Goal: Task Accomplishment & Management: Complete application form

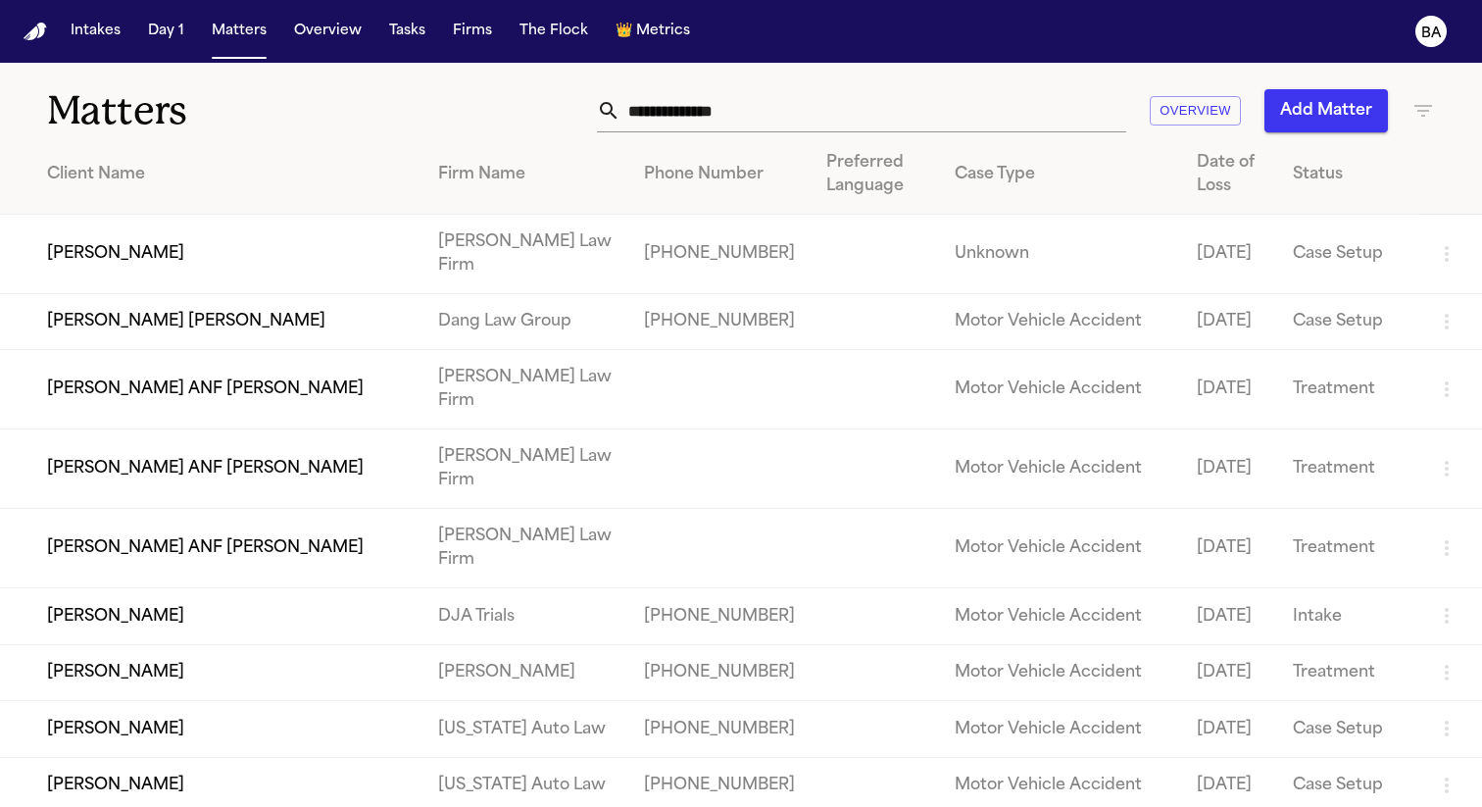
click at [809, 120] on input "text" at bounding box center [873, 110] width 506 height 43
paste input "*******"
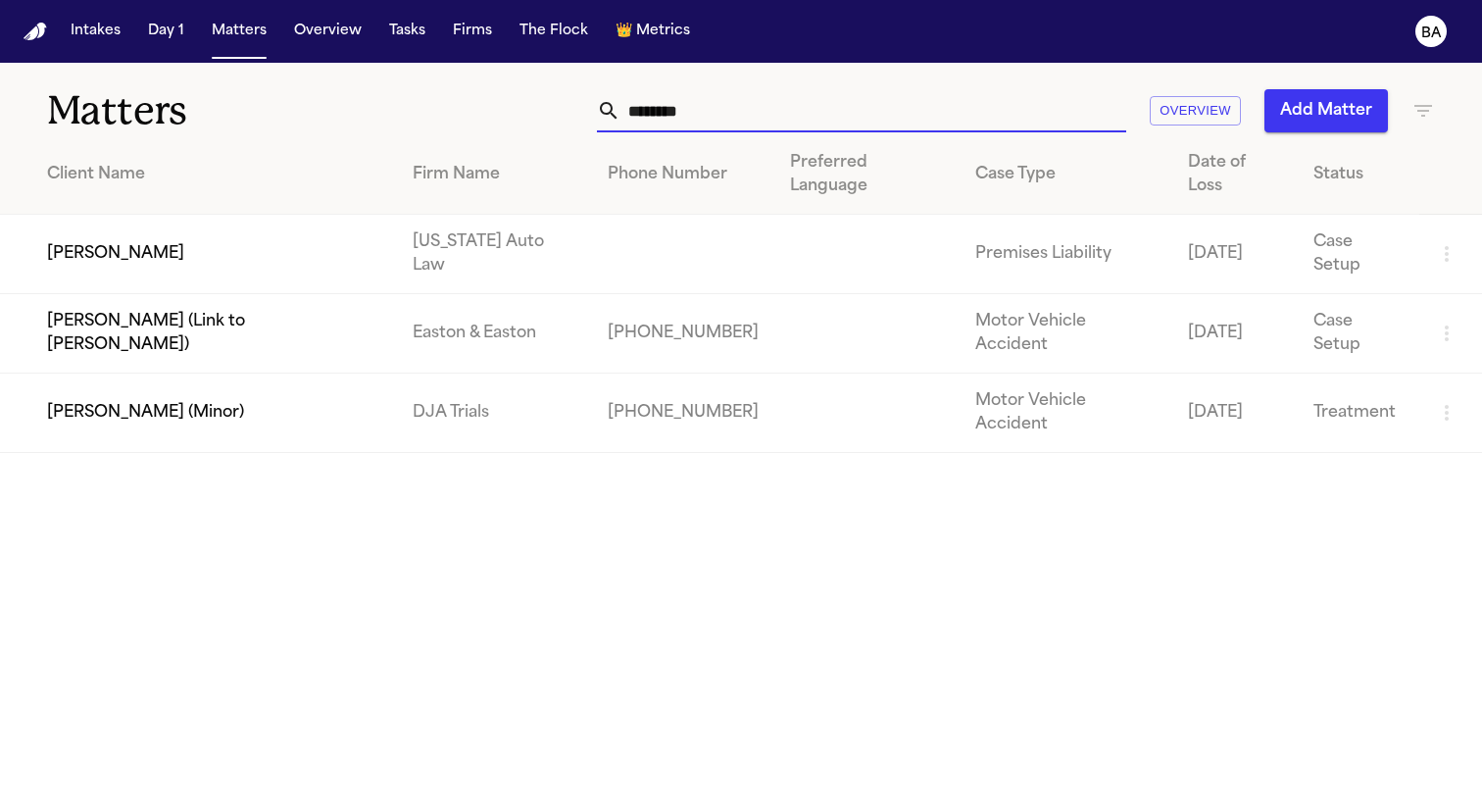
type input "********"
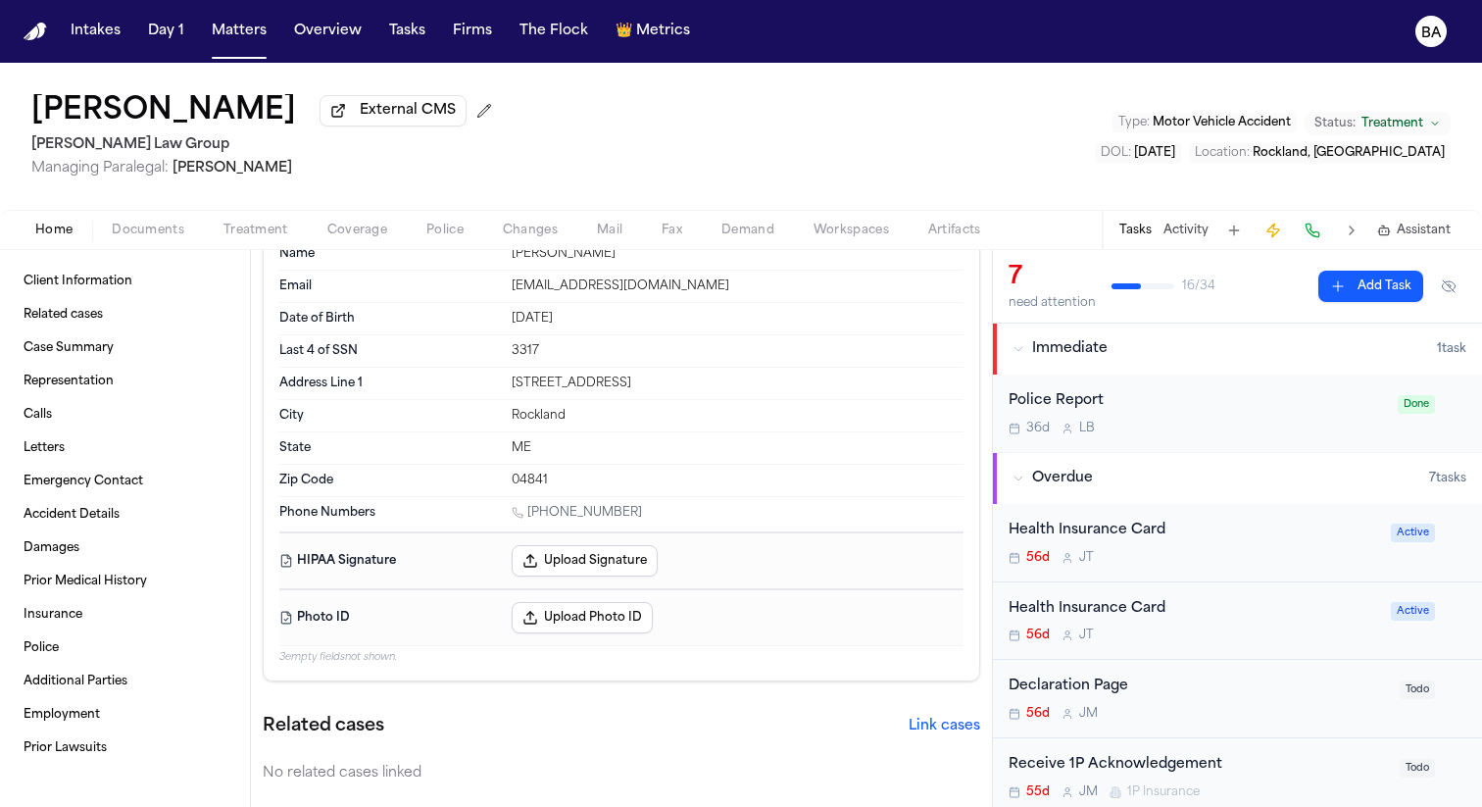
scroll to position [68, 0]
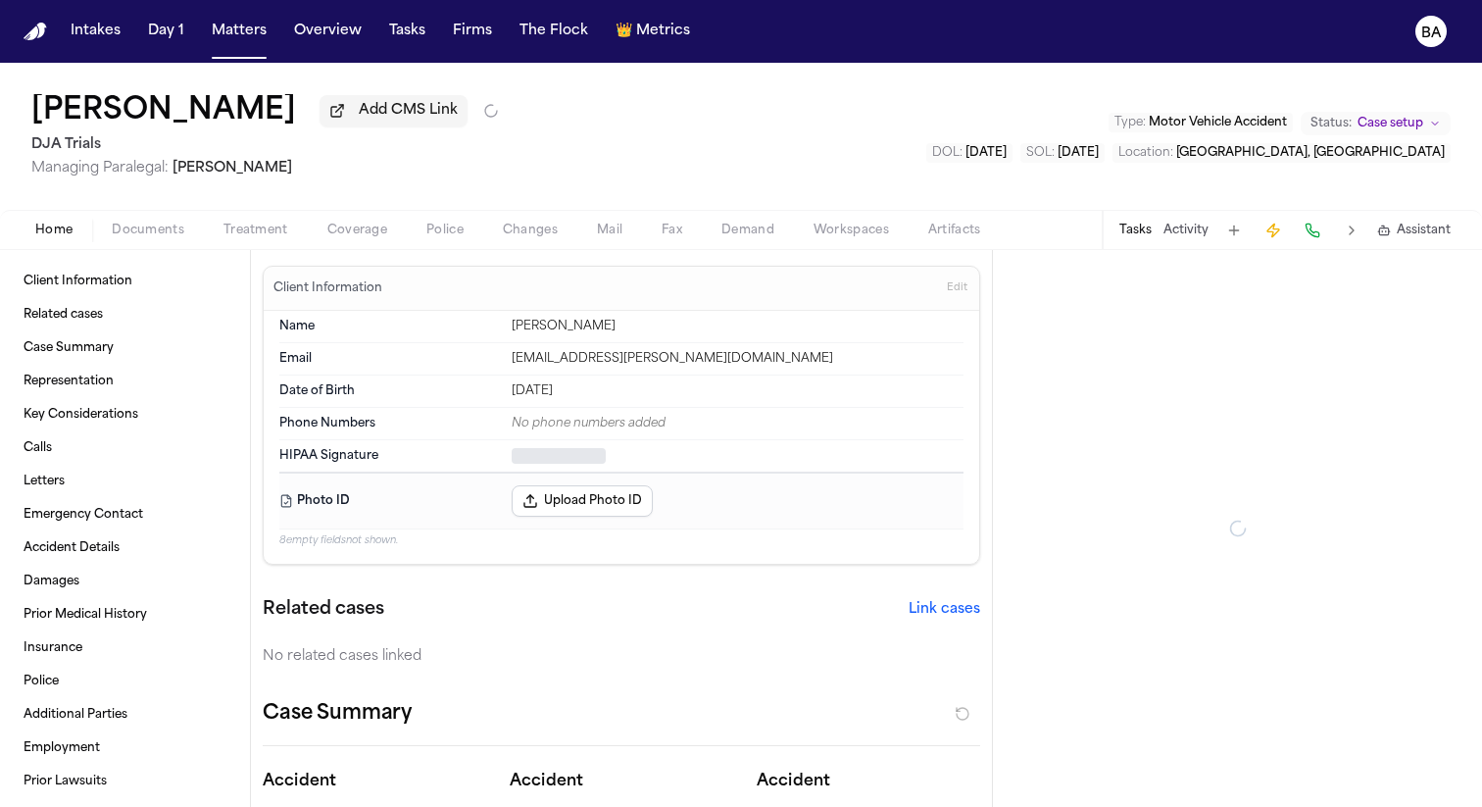
type textarea "*"
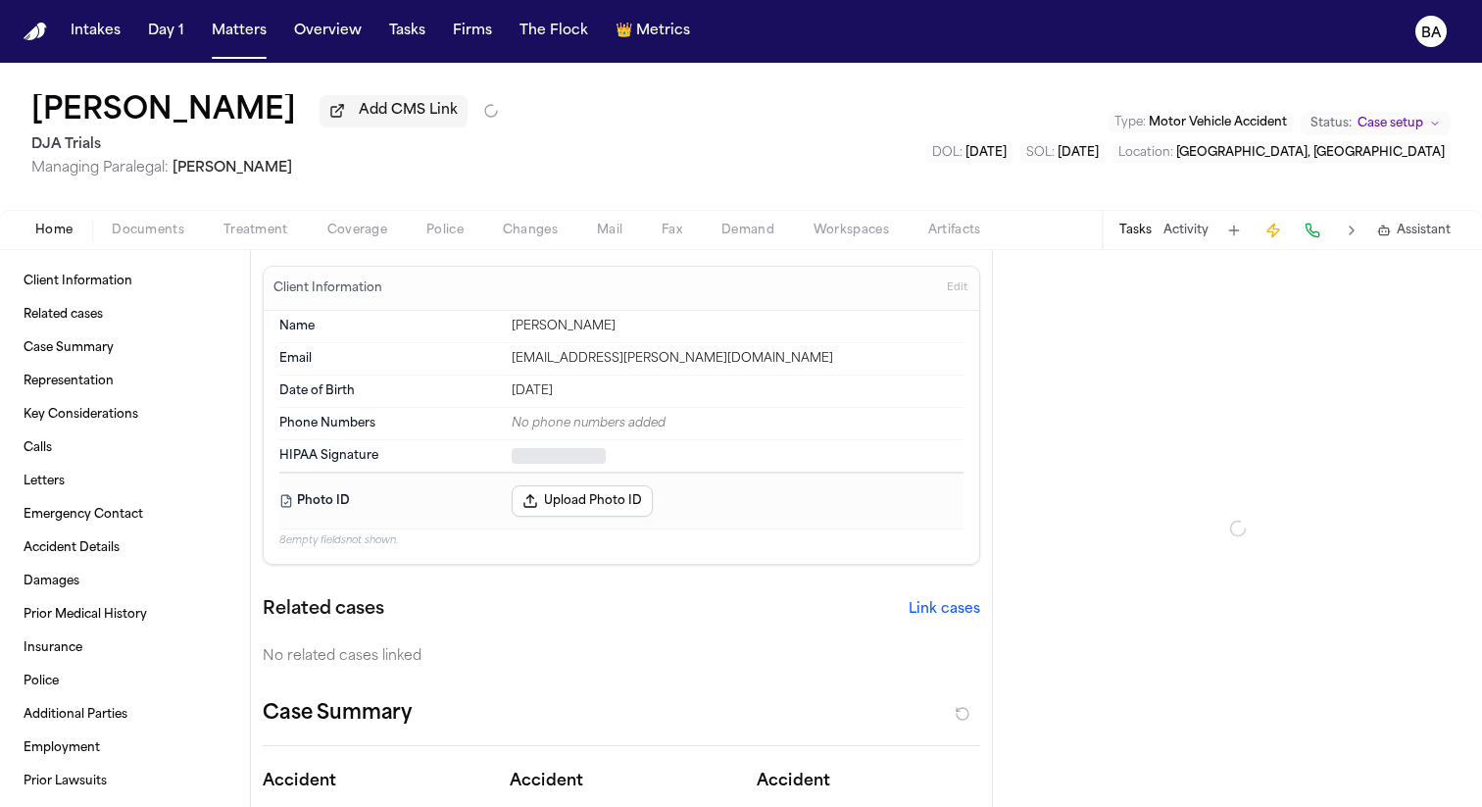
type textarea "*"
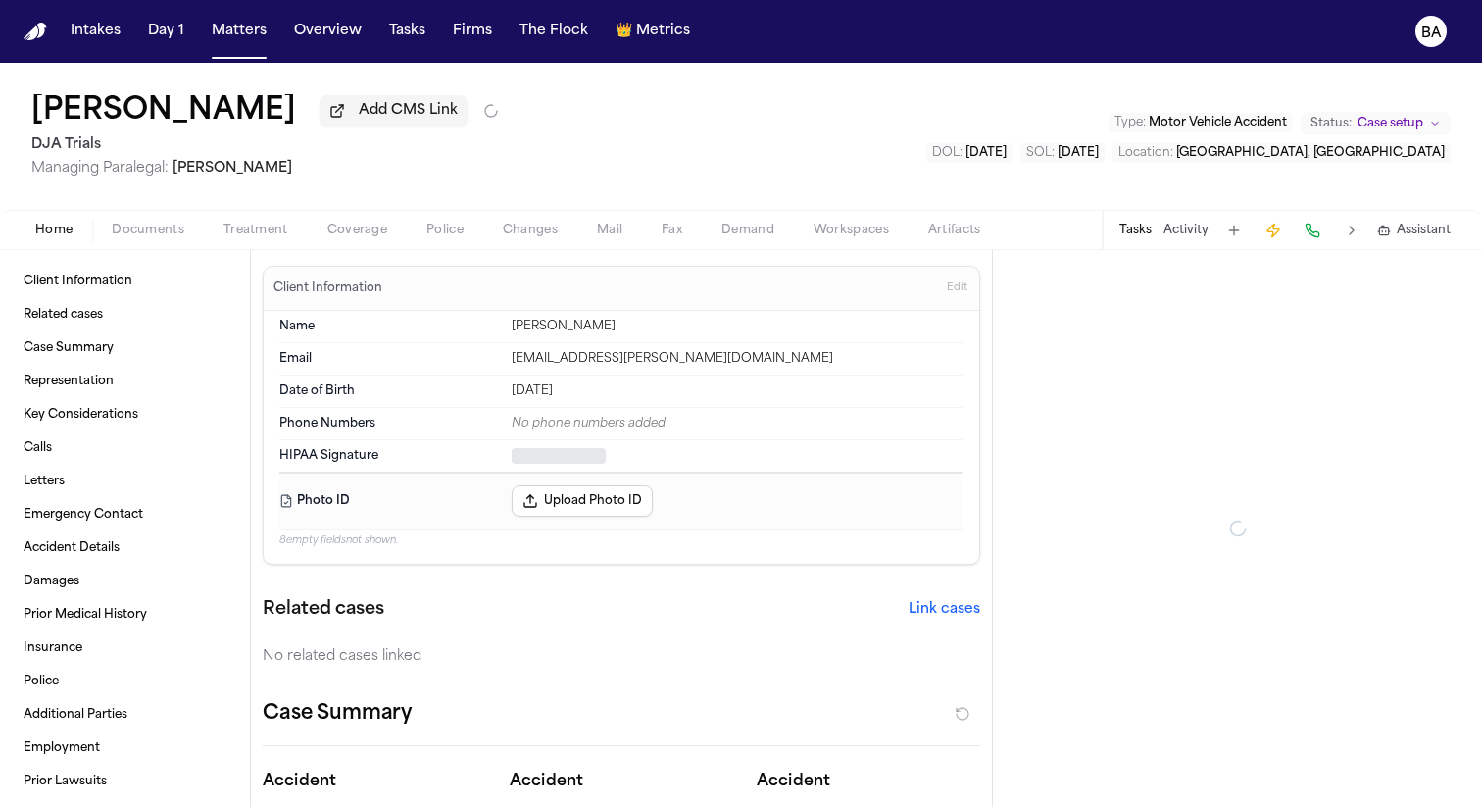
type textarea "*"
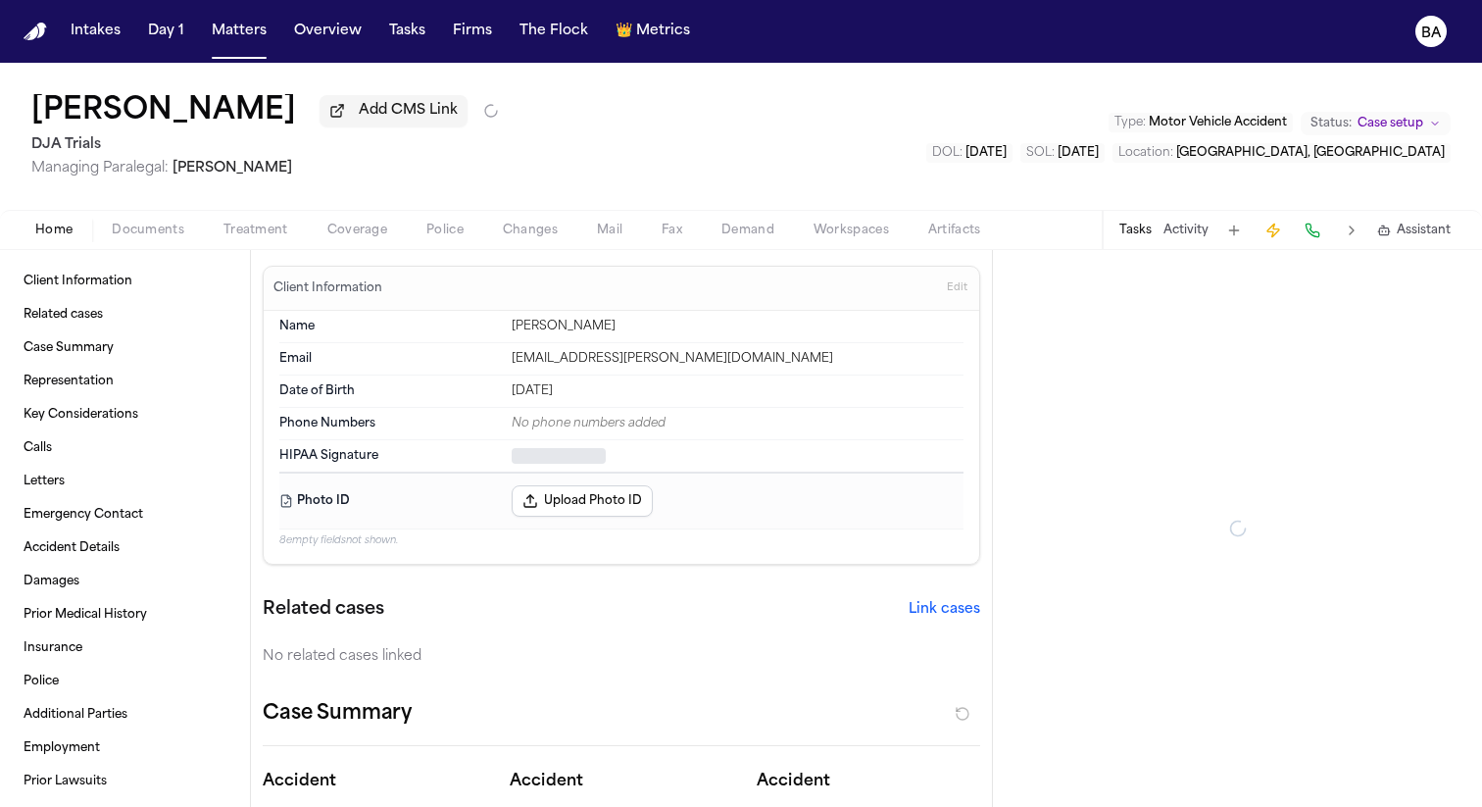
type textarea "*"
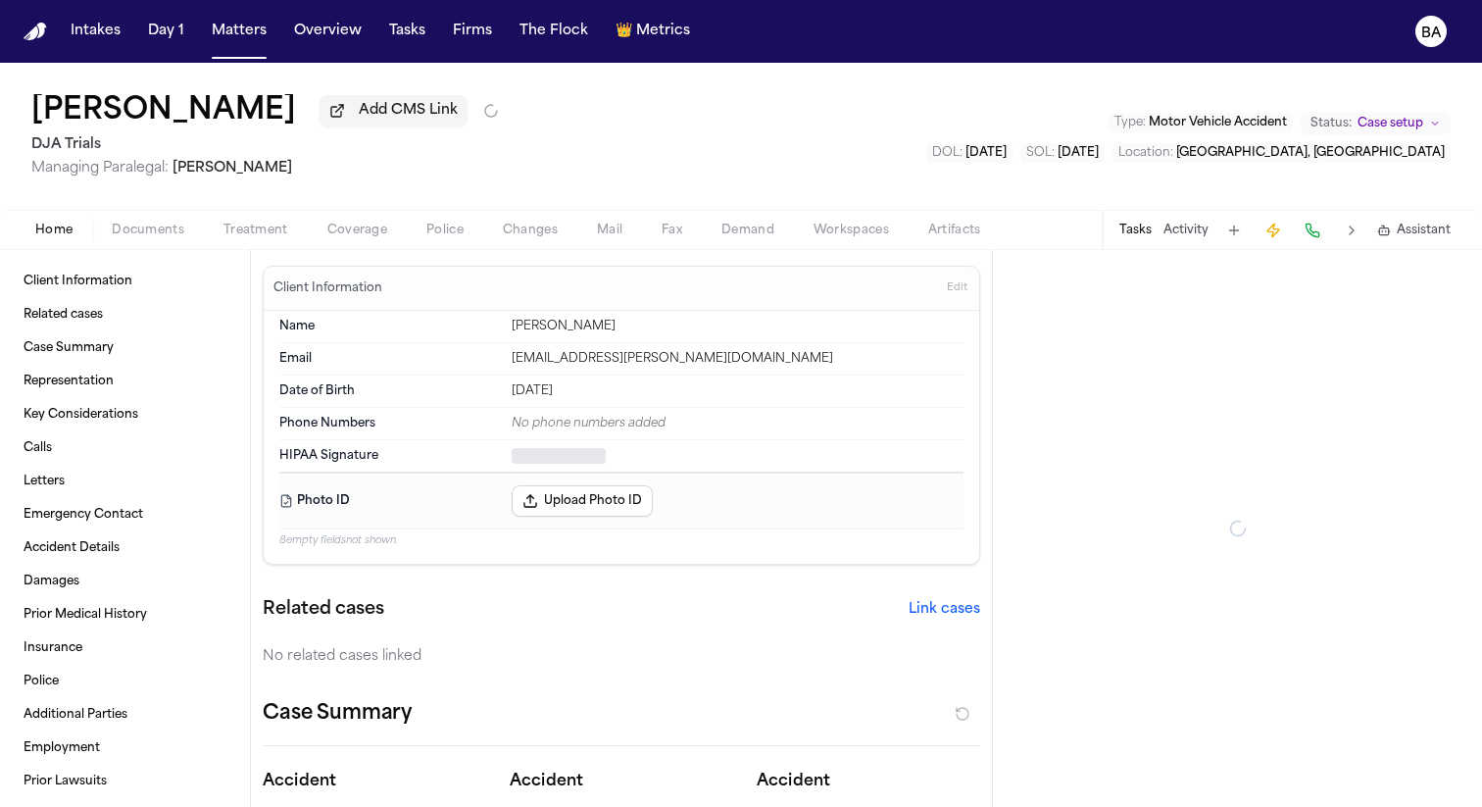
type textarea "*"
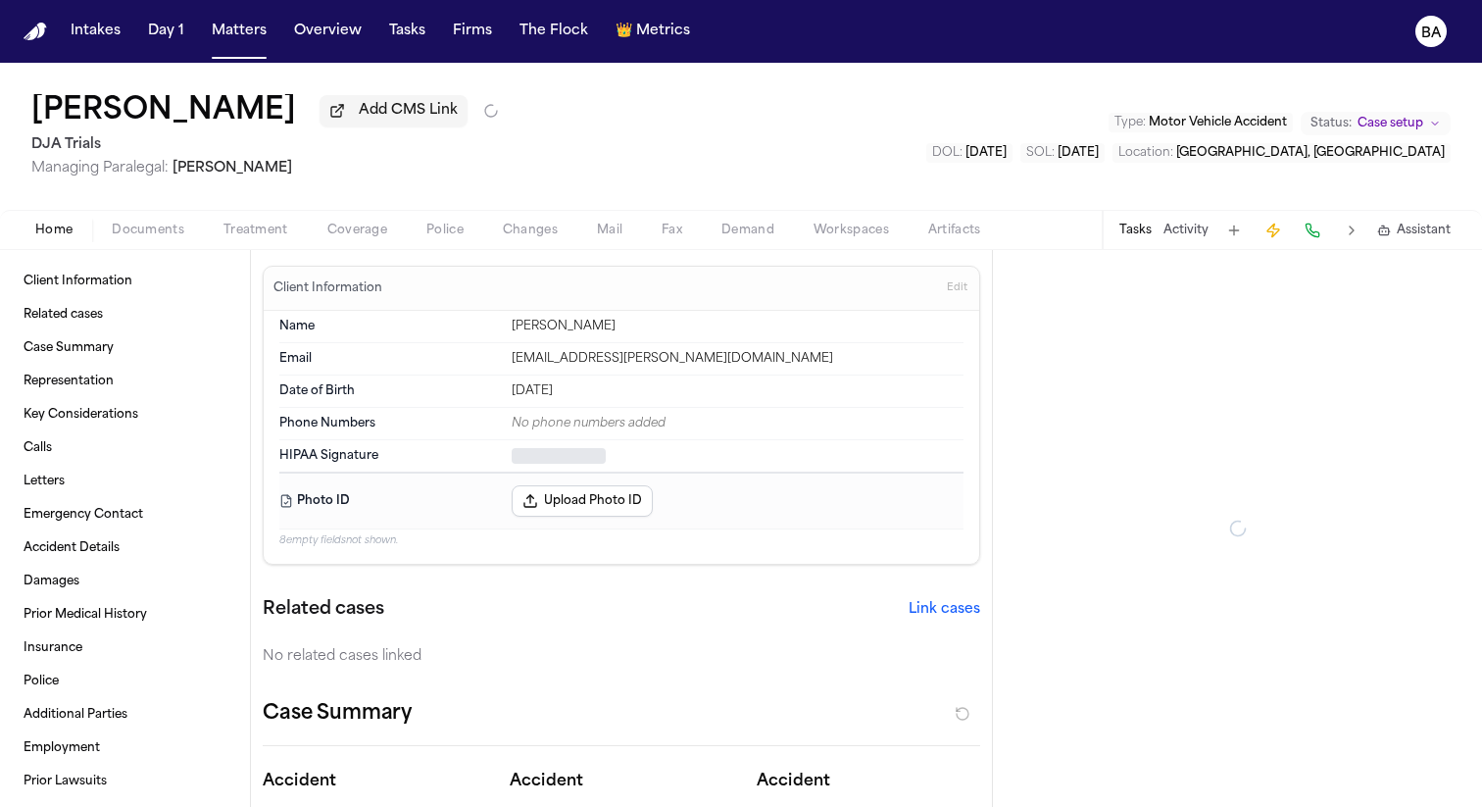
type textarea "*"
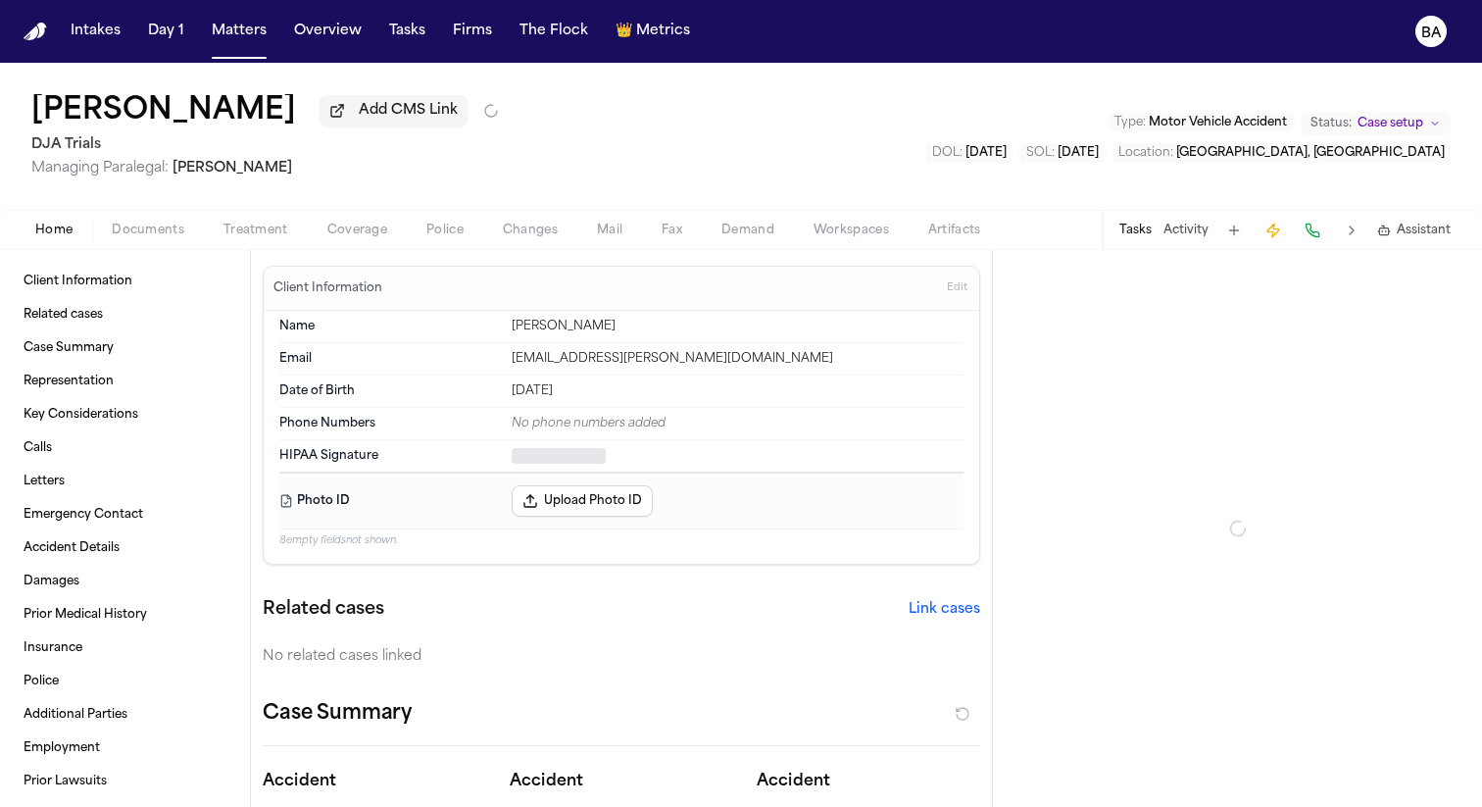
type textarea "*"
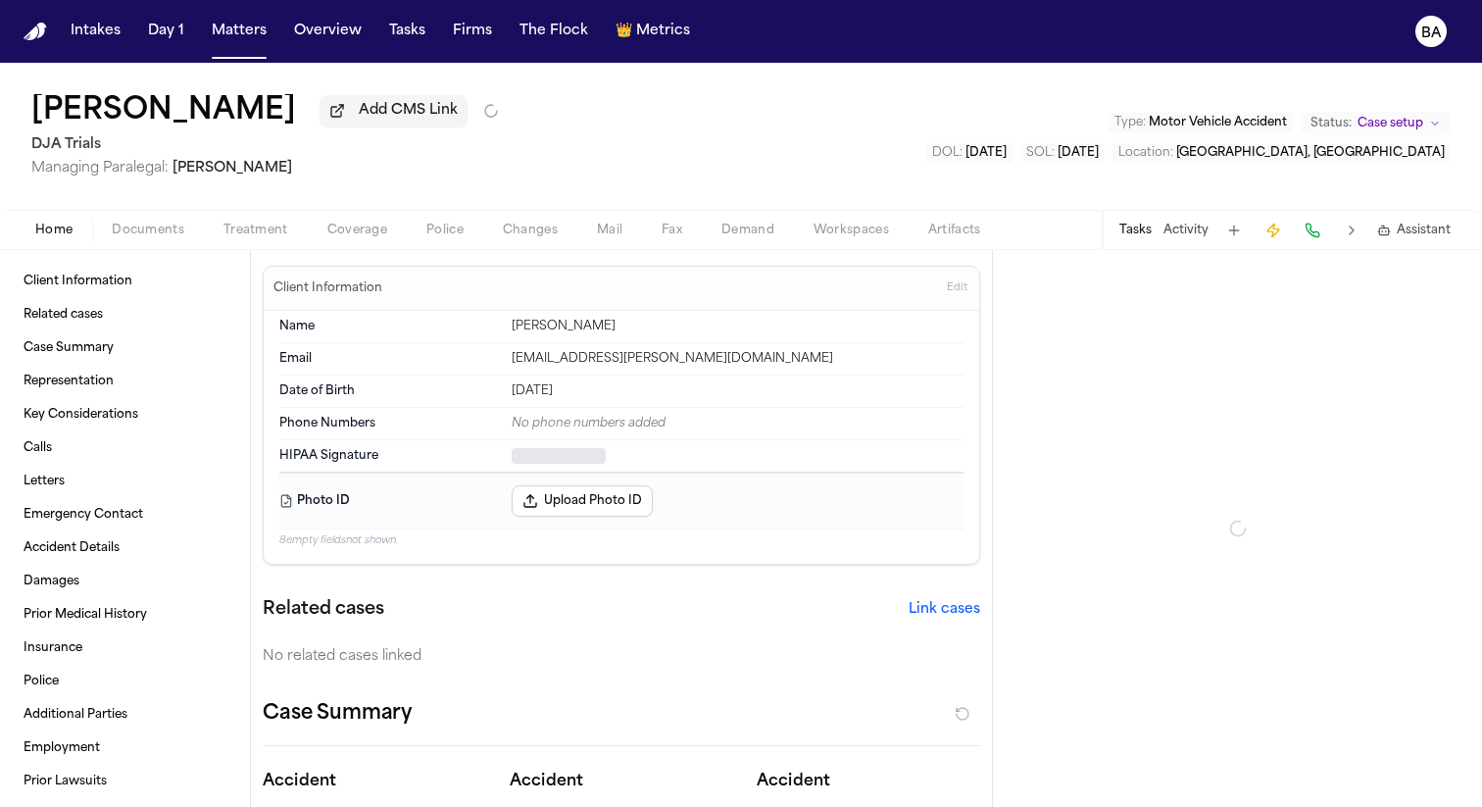
type textarea "*"
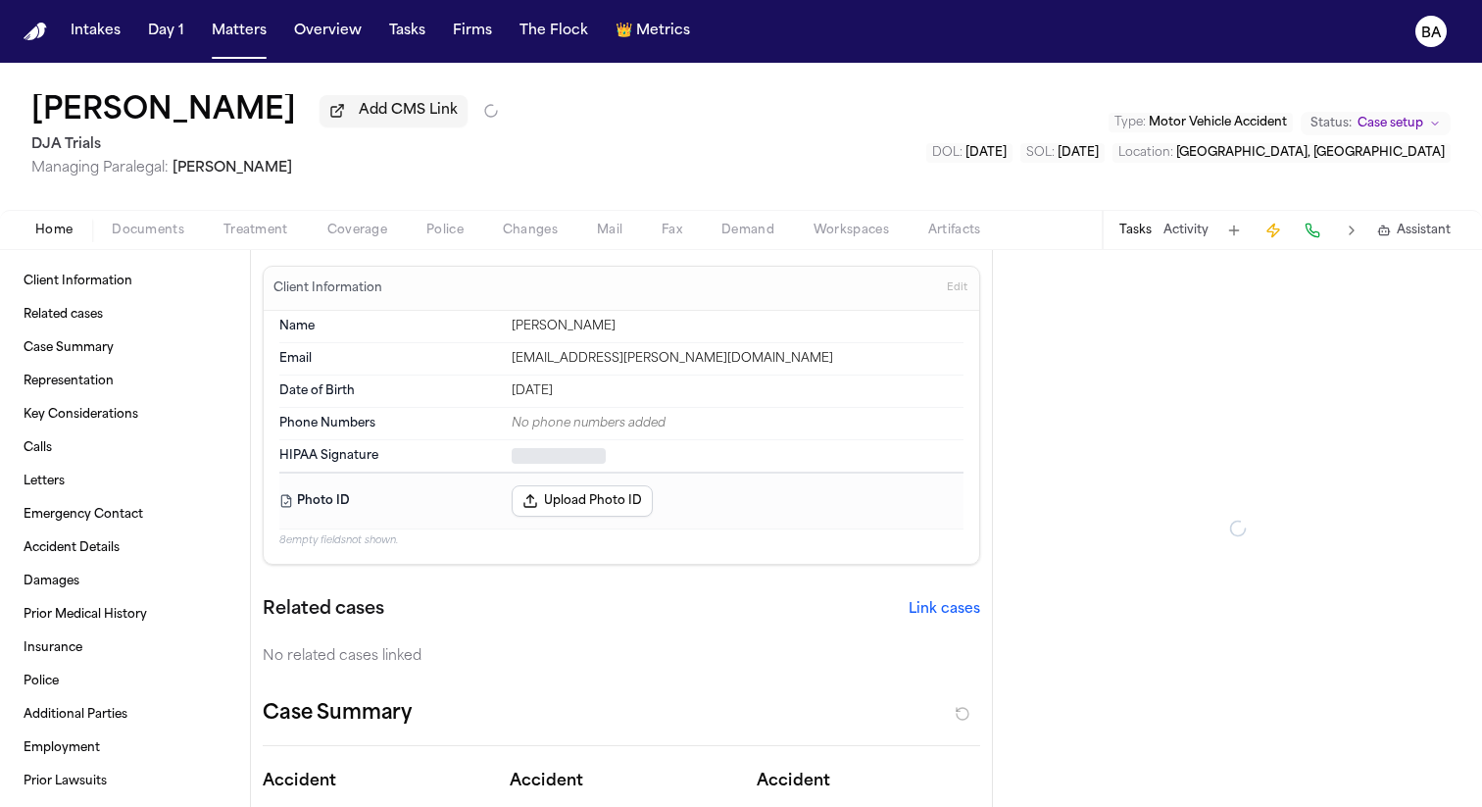
type textarea "*"
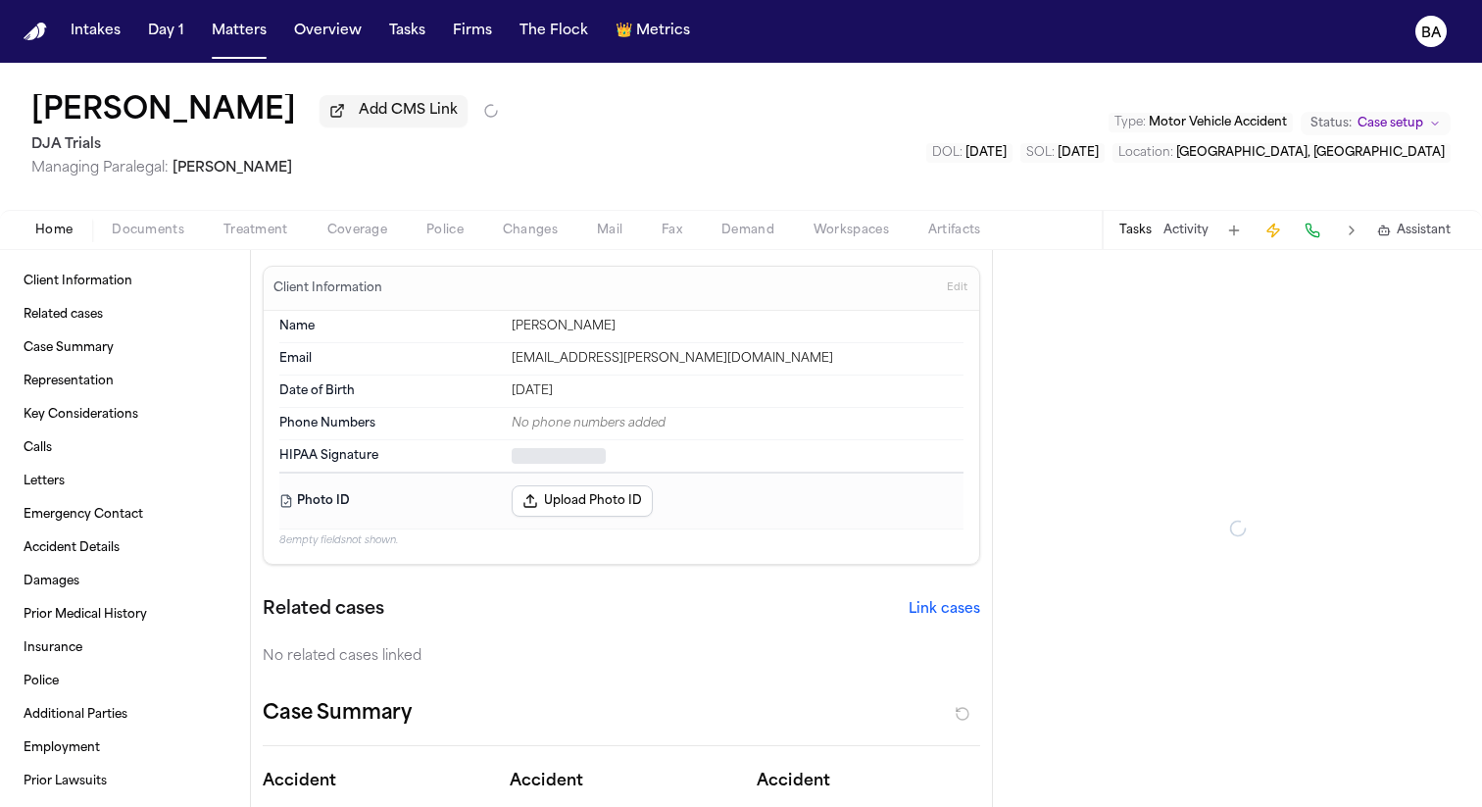
type textarea "*"
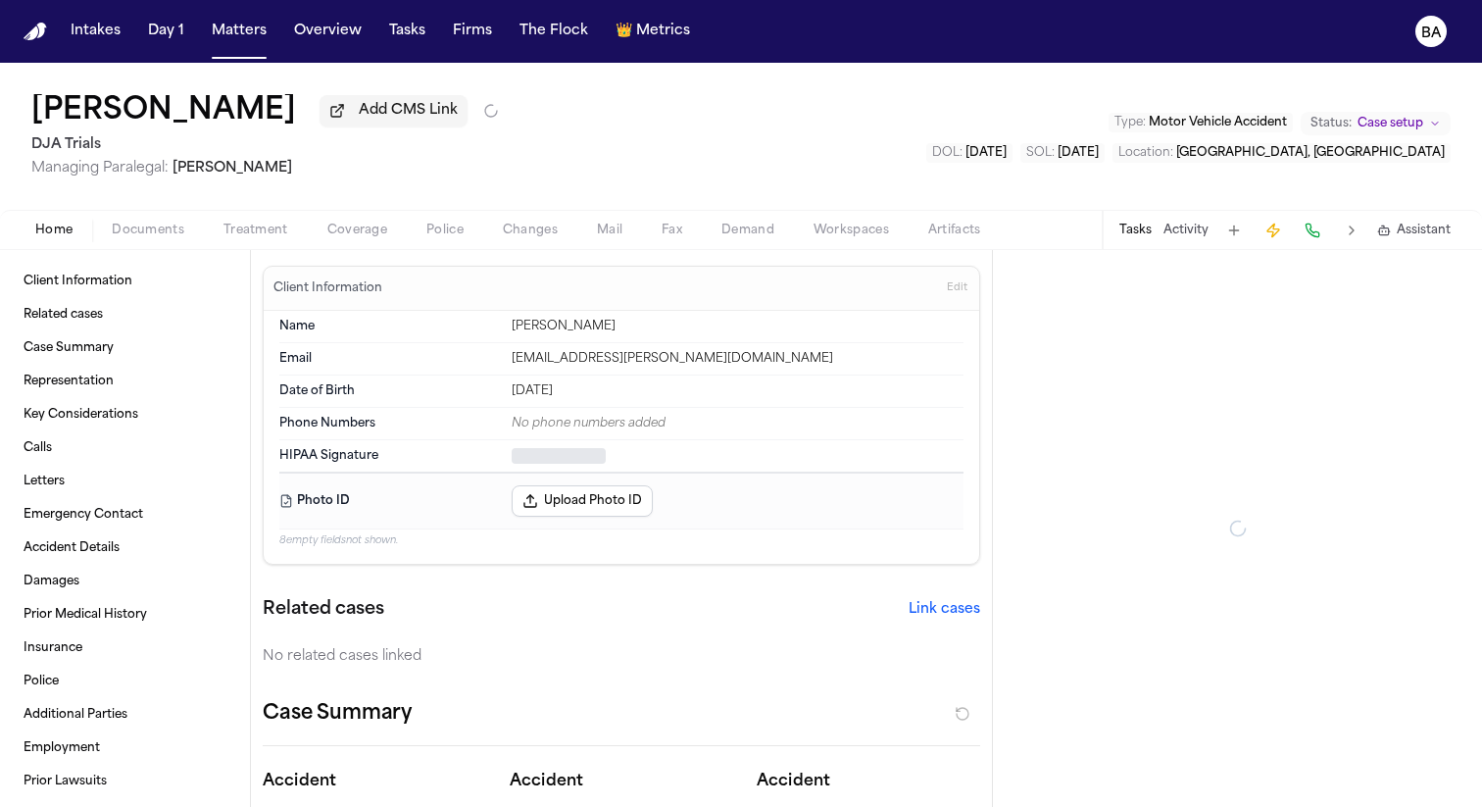
type textarea "*"
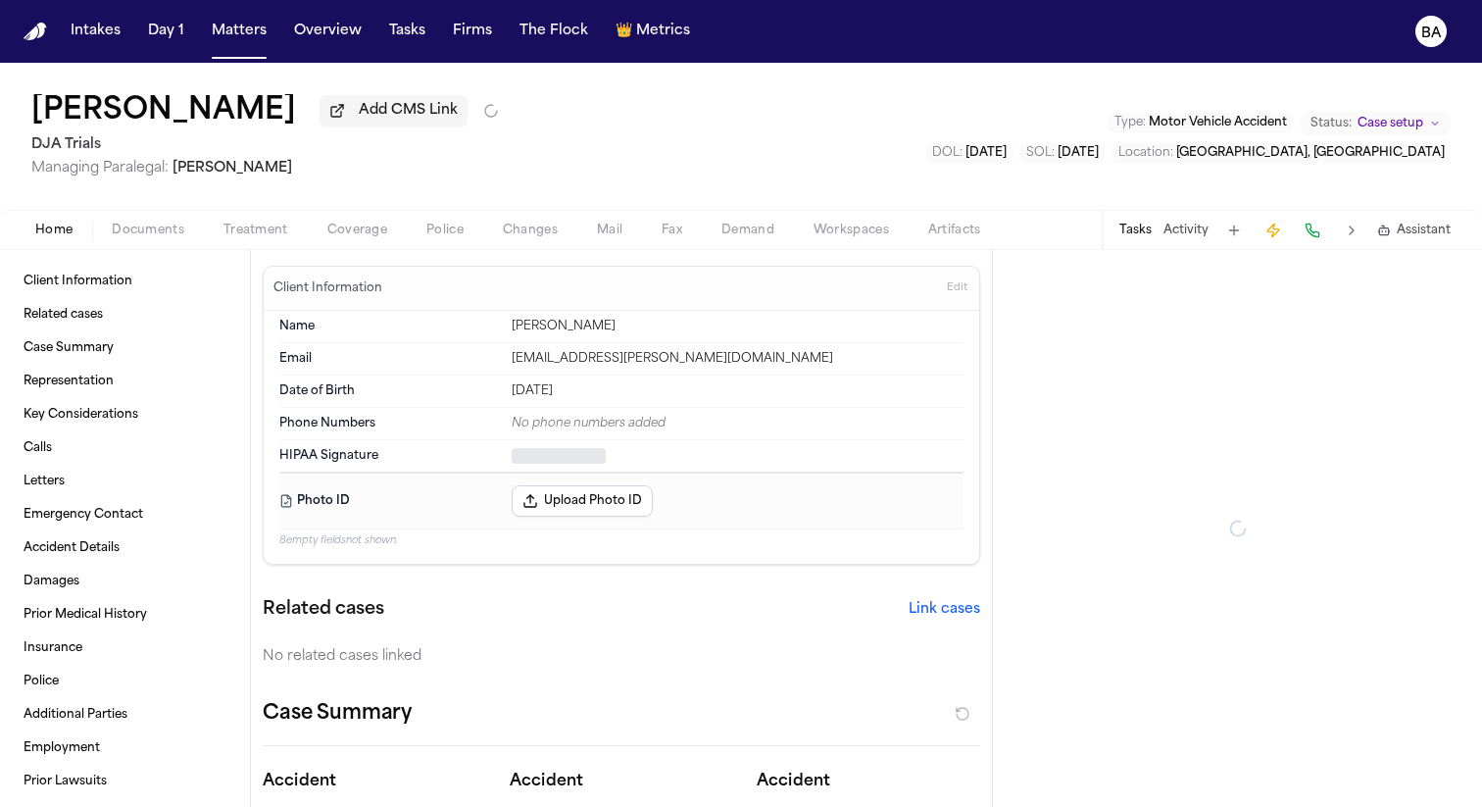
type textarea "*"
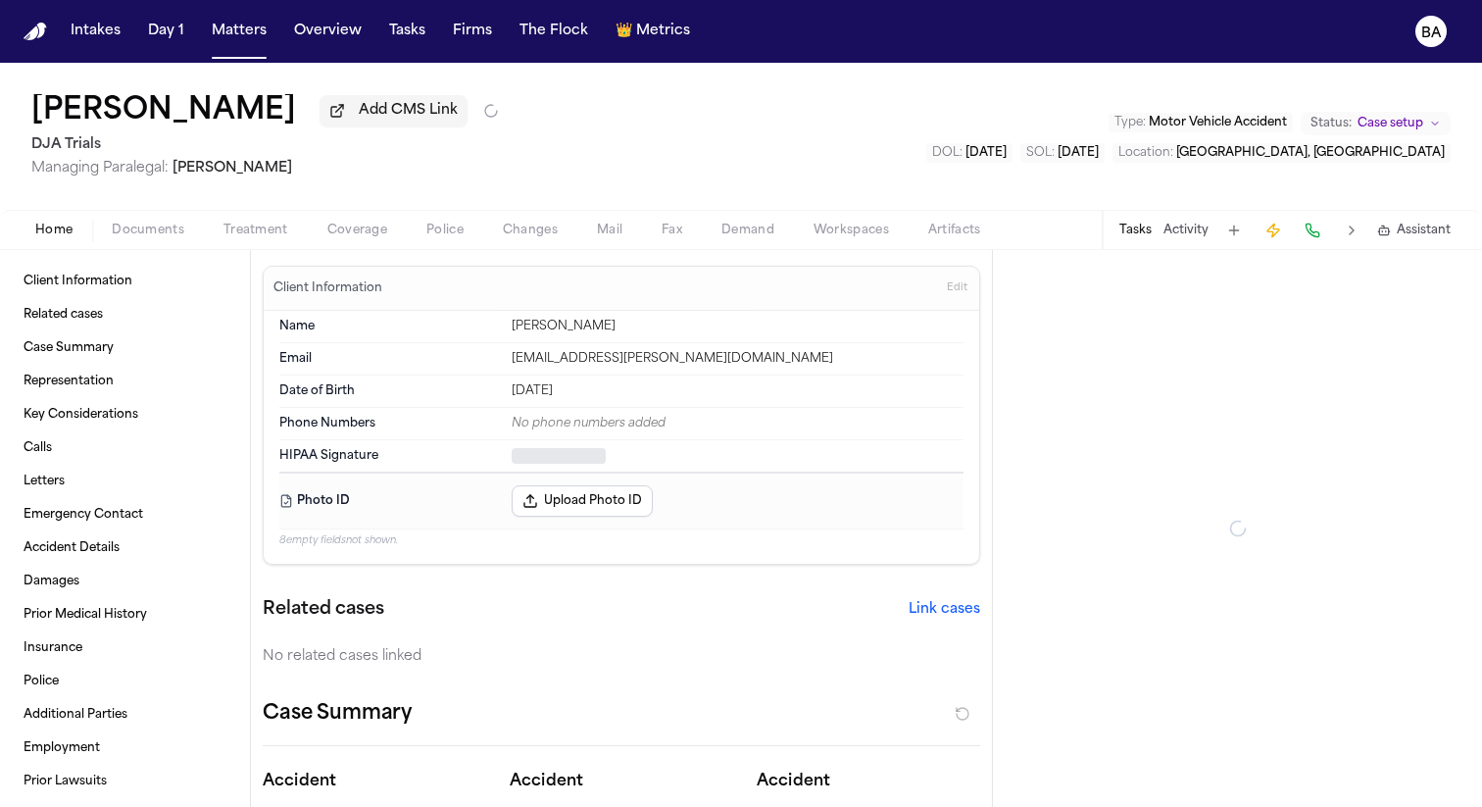
type textarea "*"
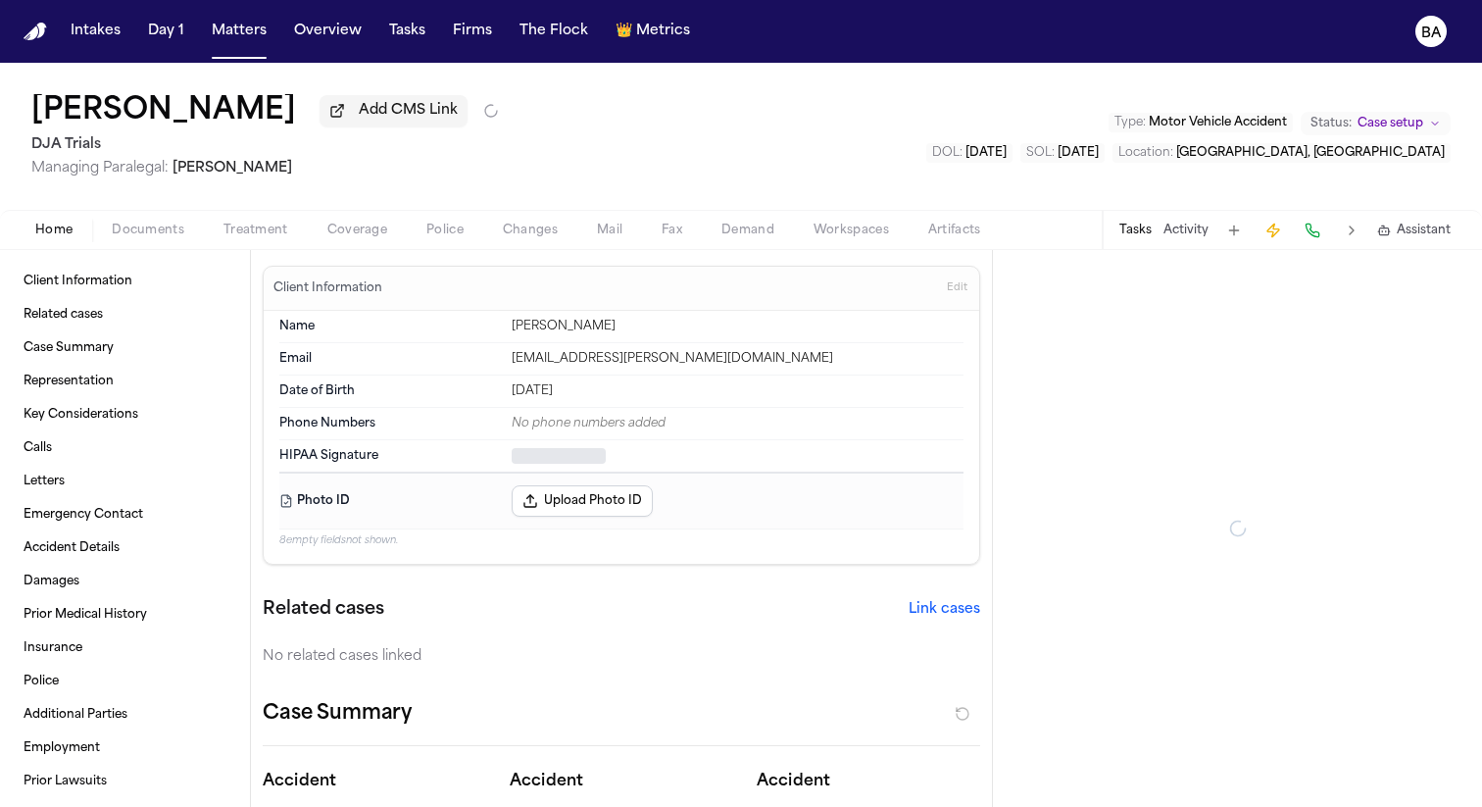
type textarea "*"
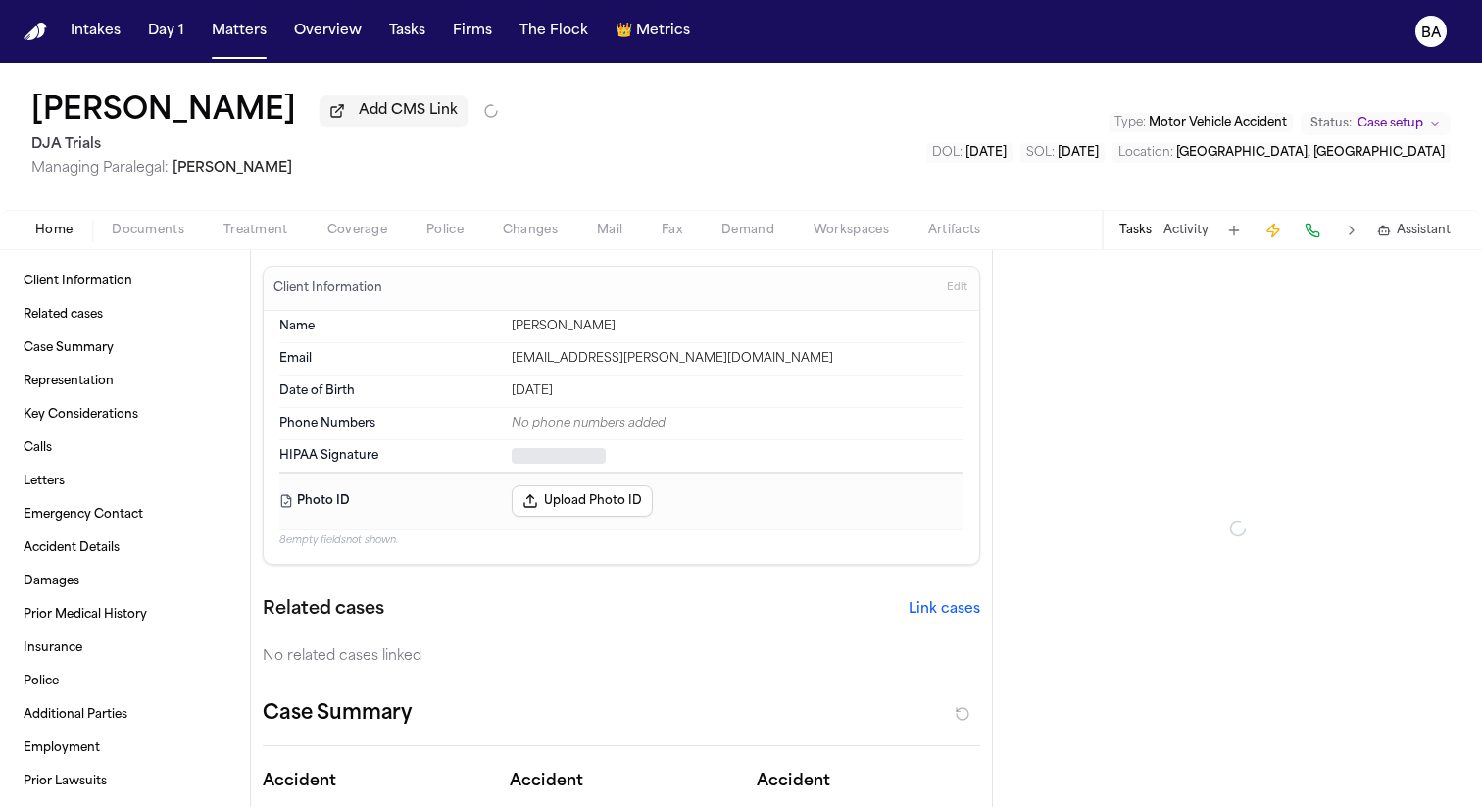
type textarea "*"
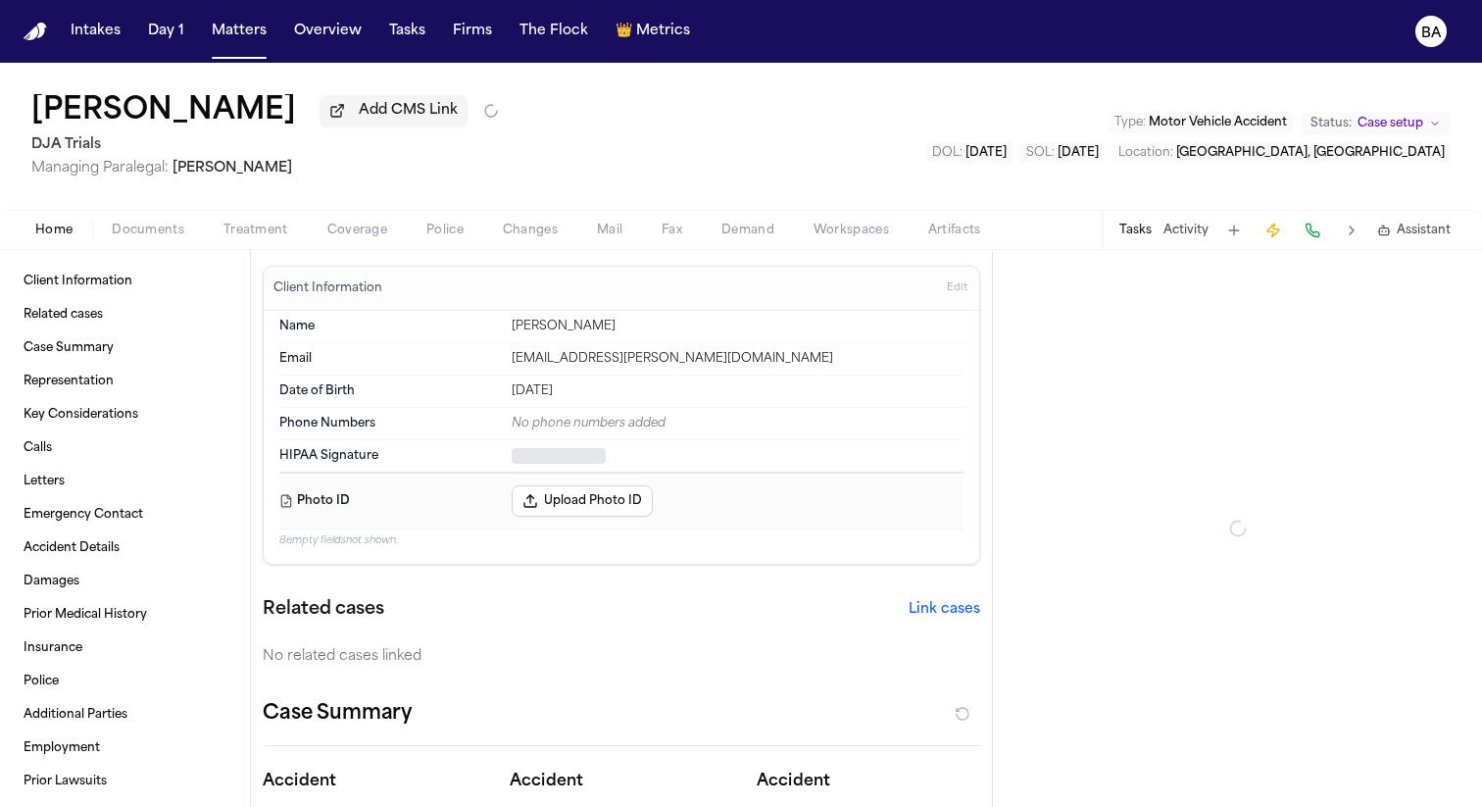
type textarea "*"
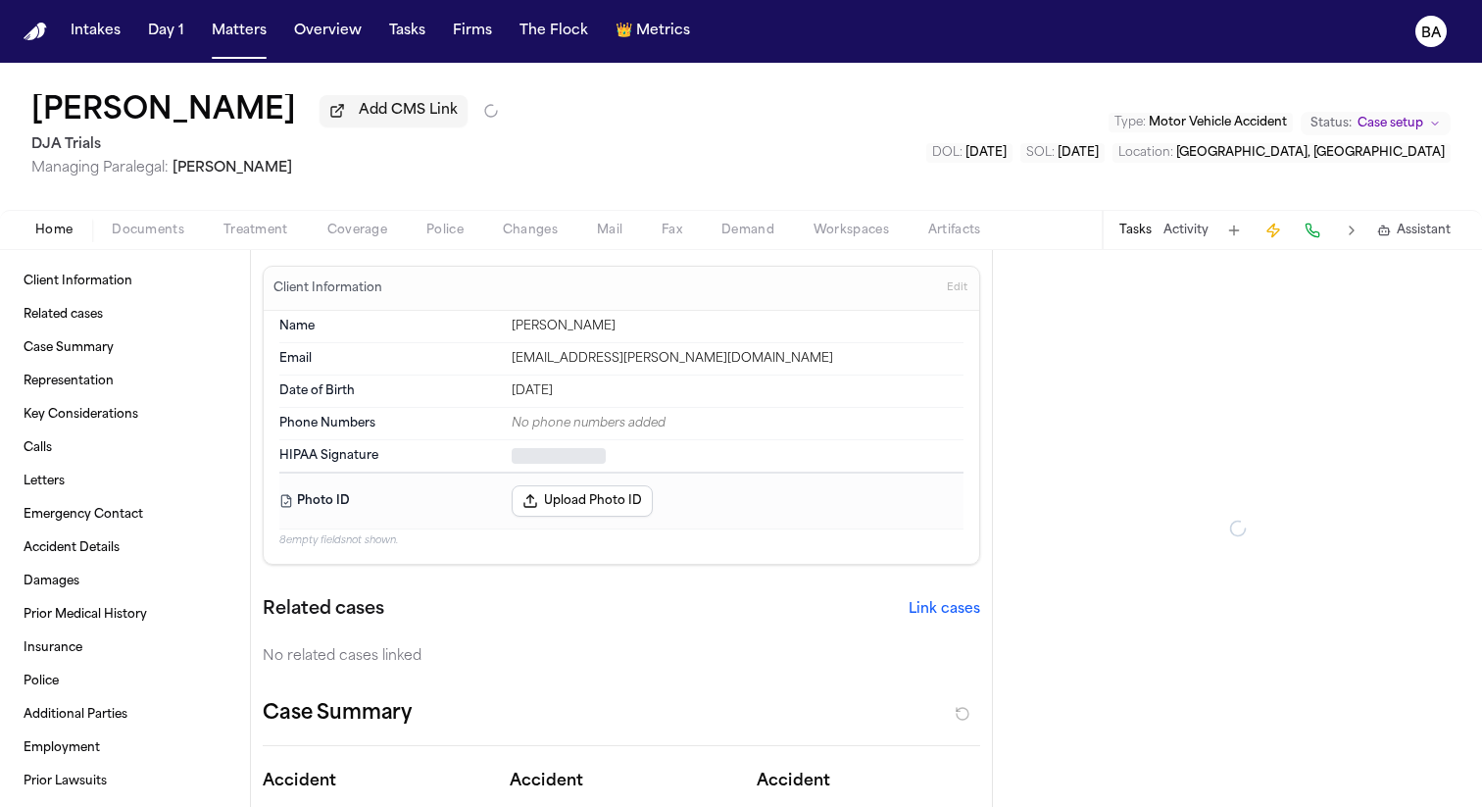
type textarea "*"
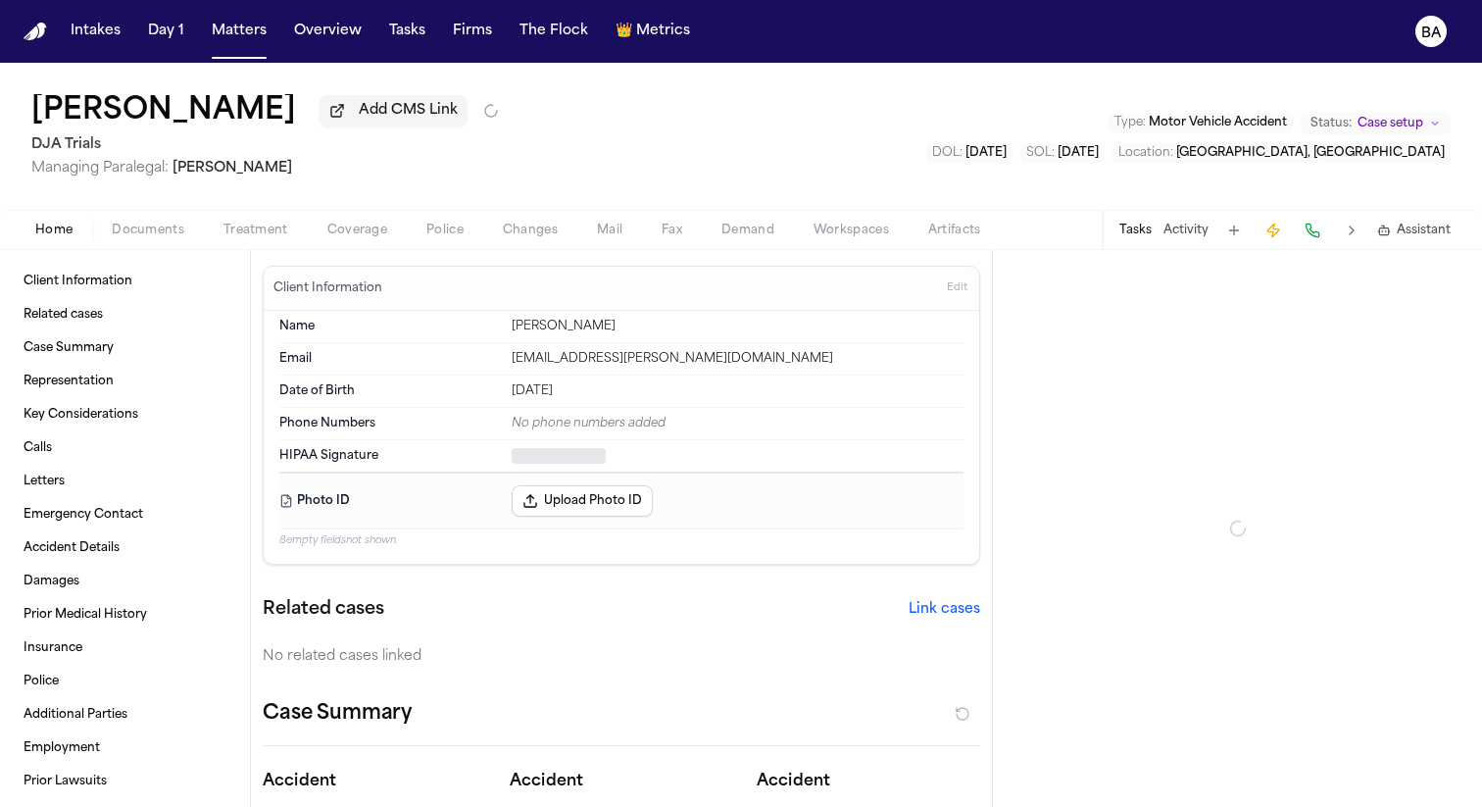
type textarea "*"
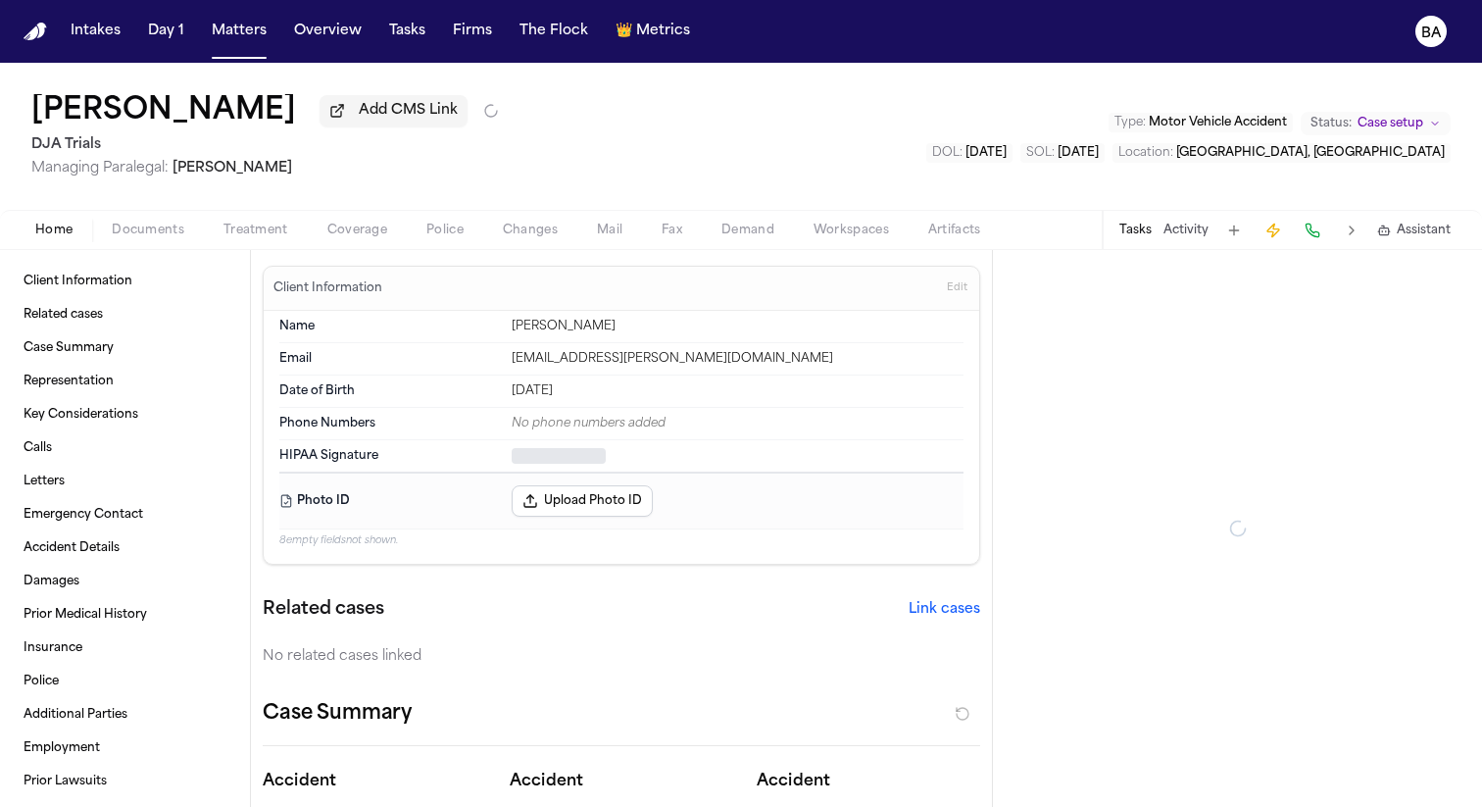
type textarea "*"
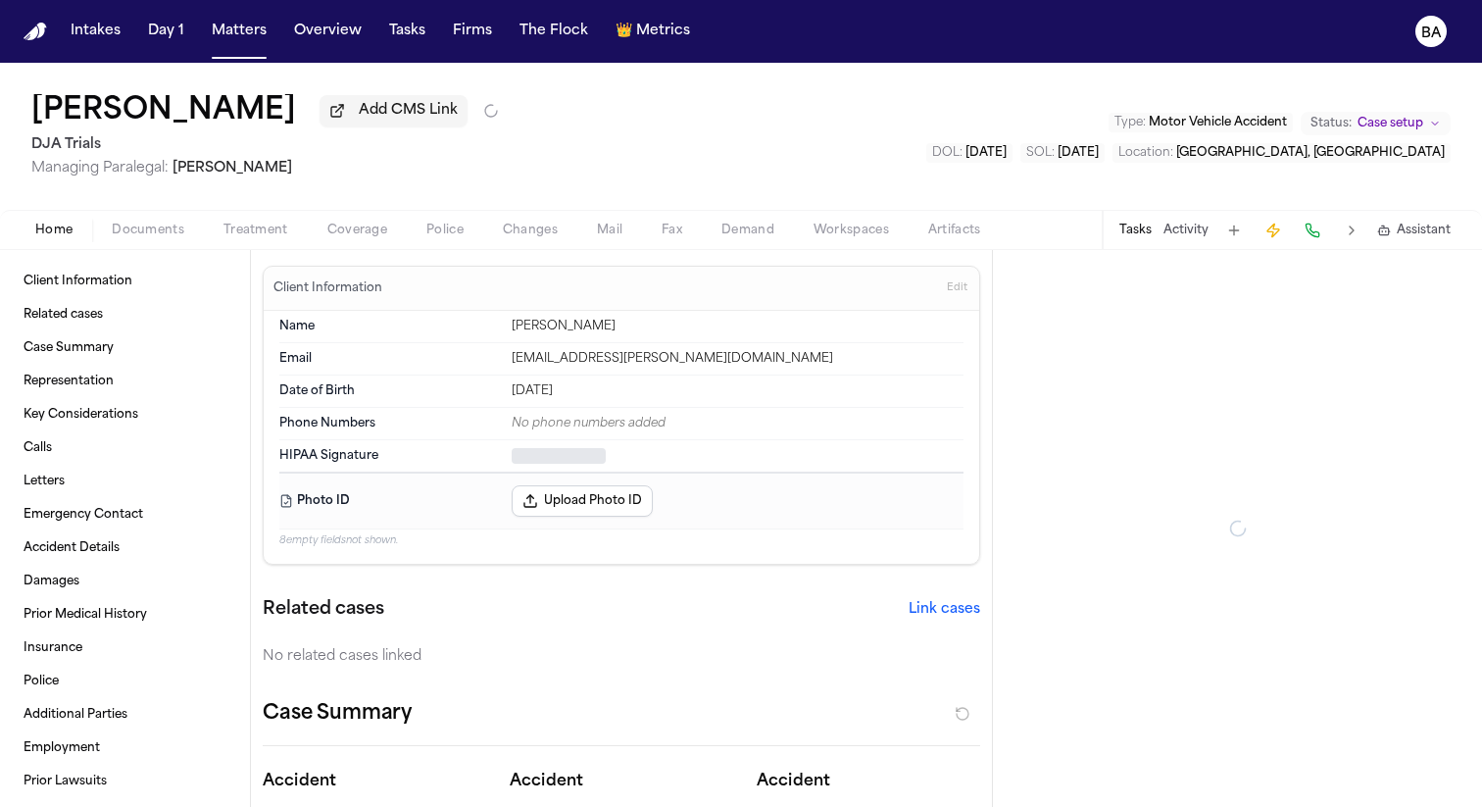
type textarea "*"
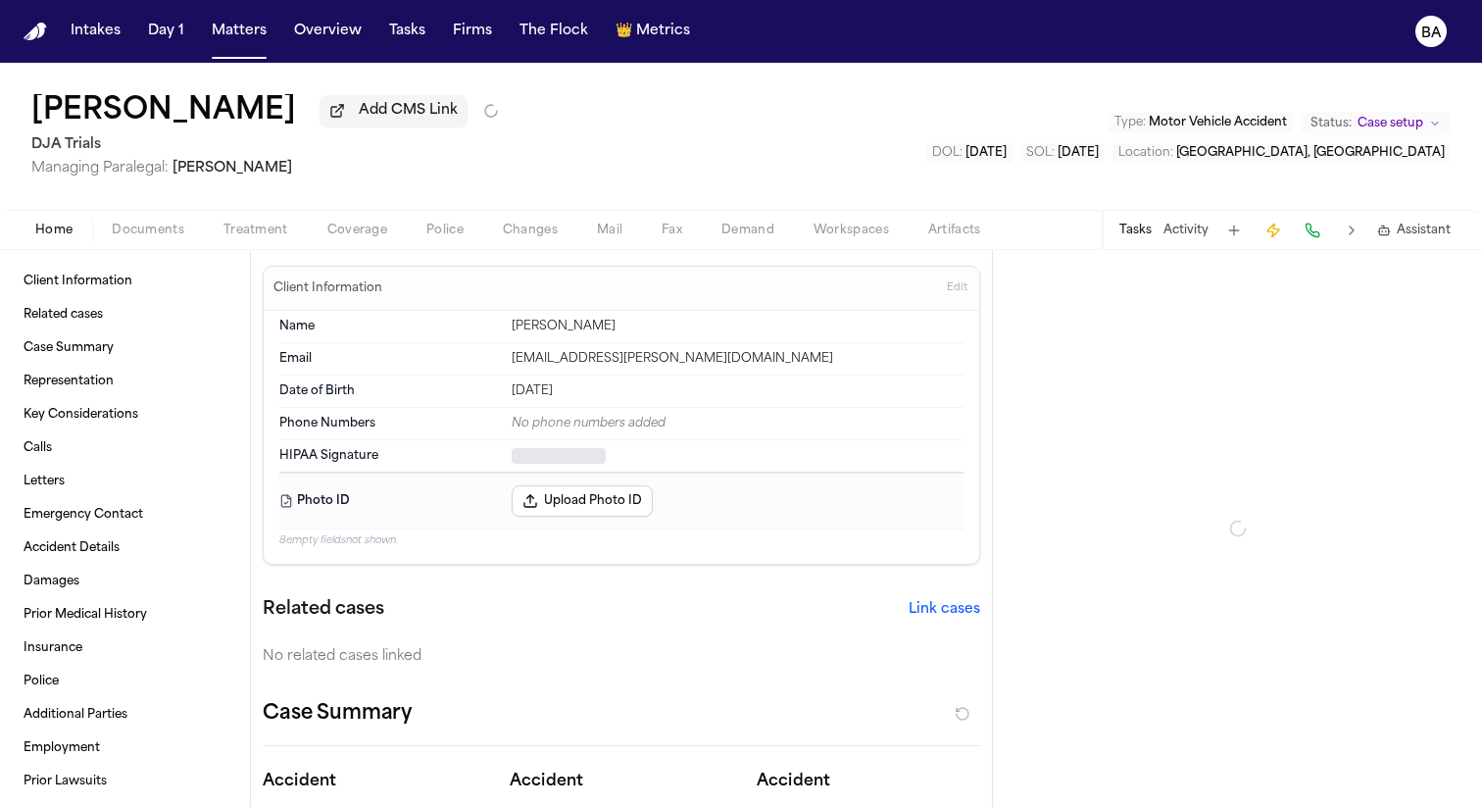
type textarea "*"
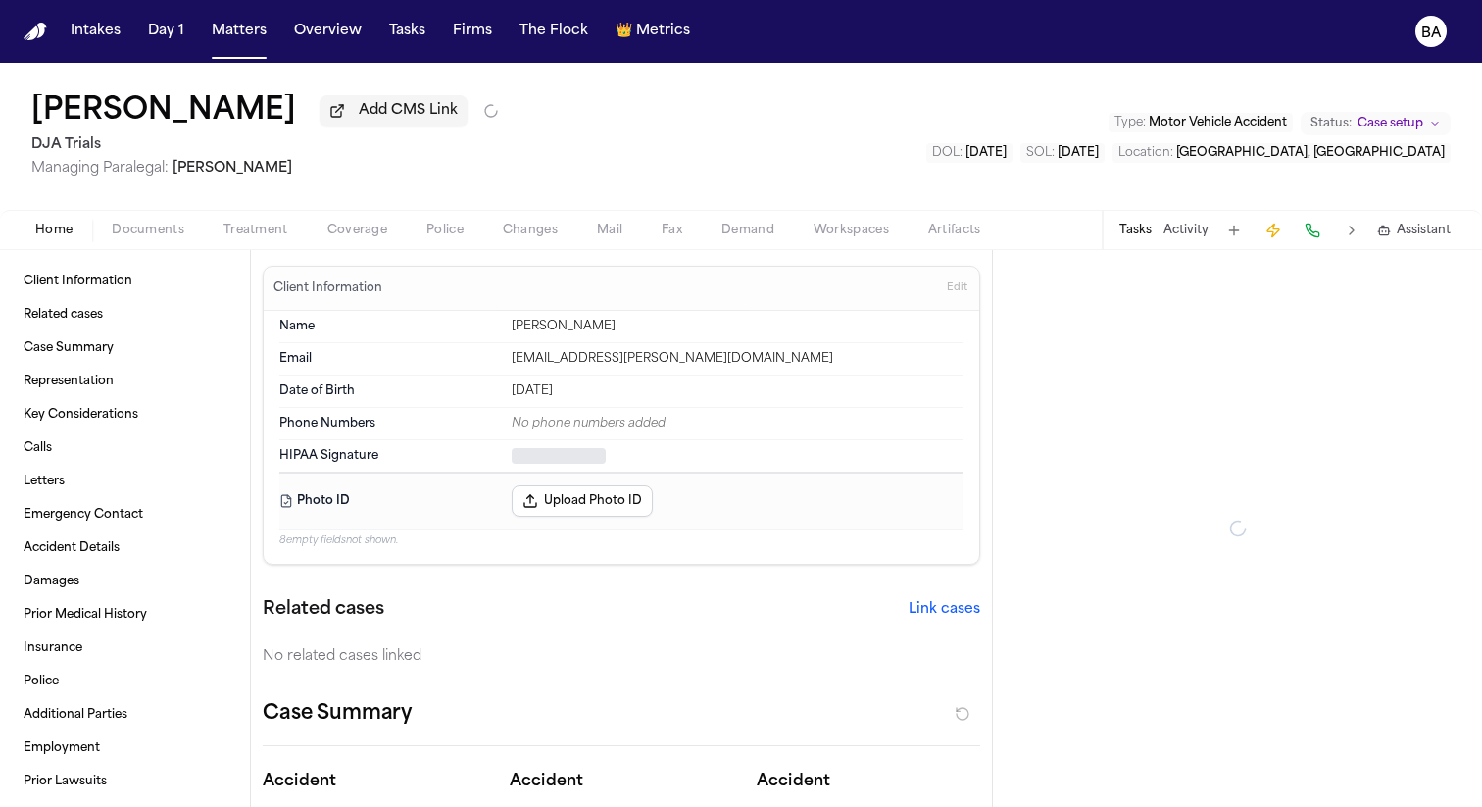
type textarea "*"
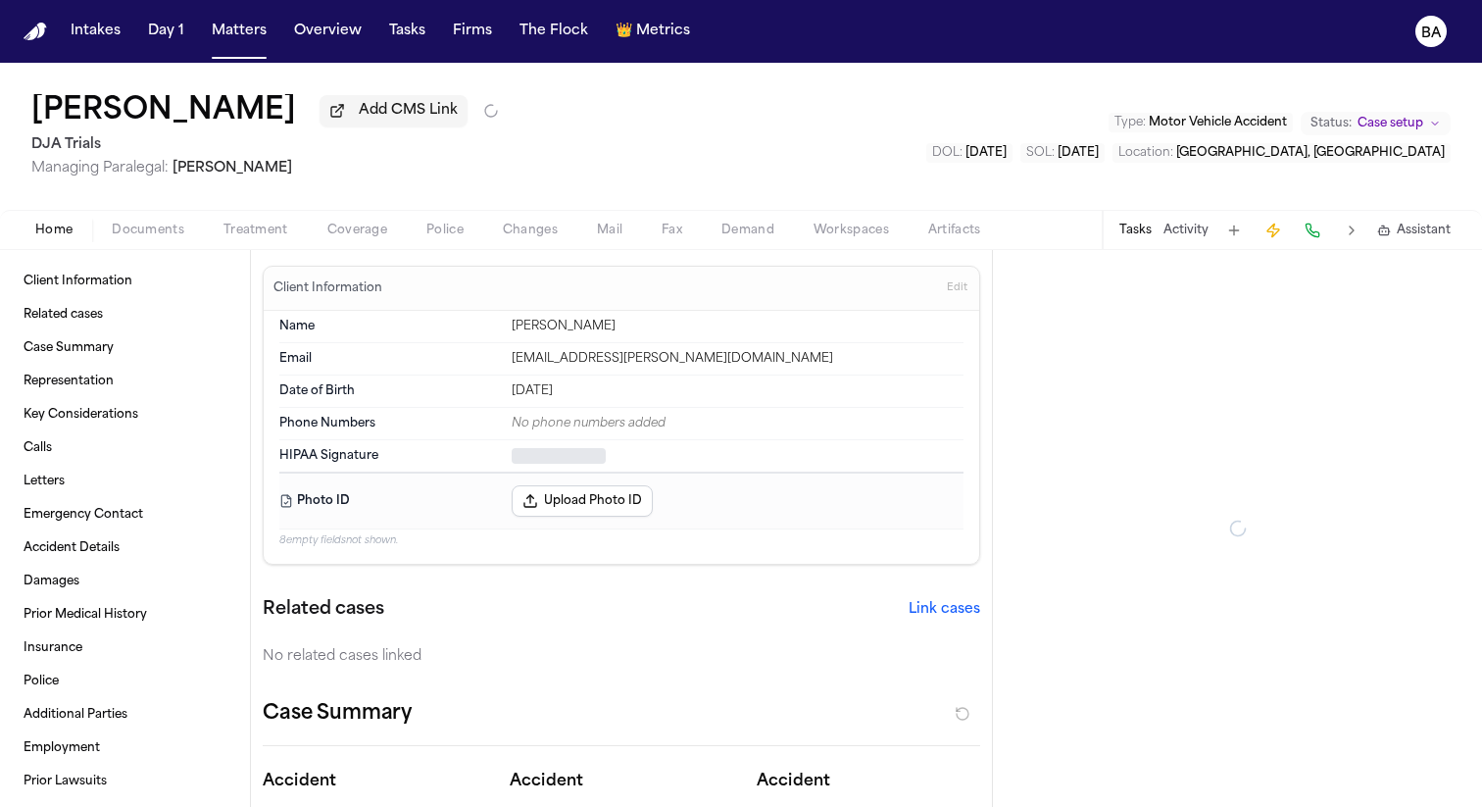
type textarea "*"
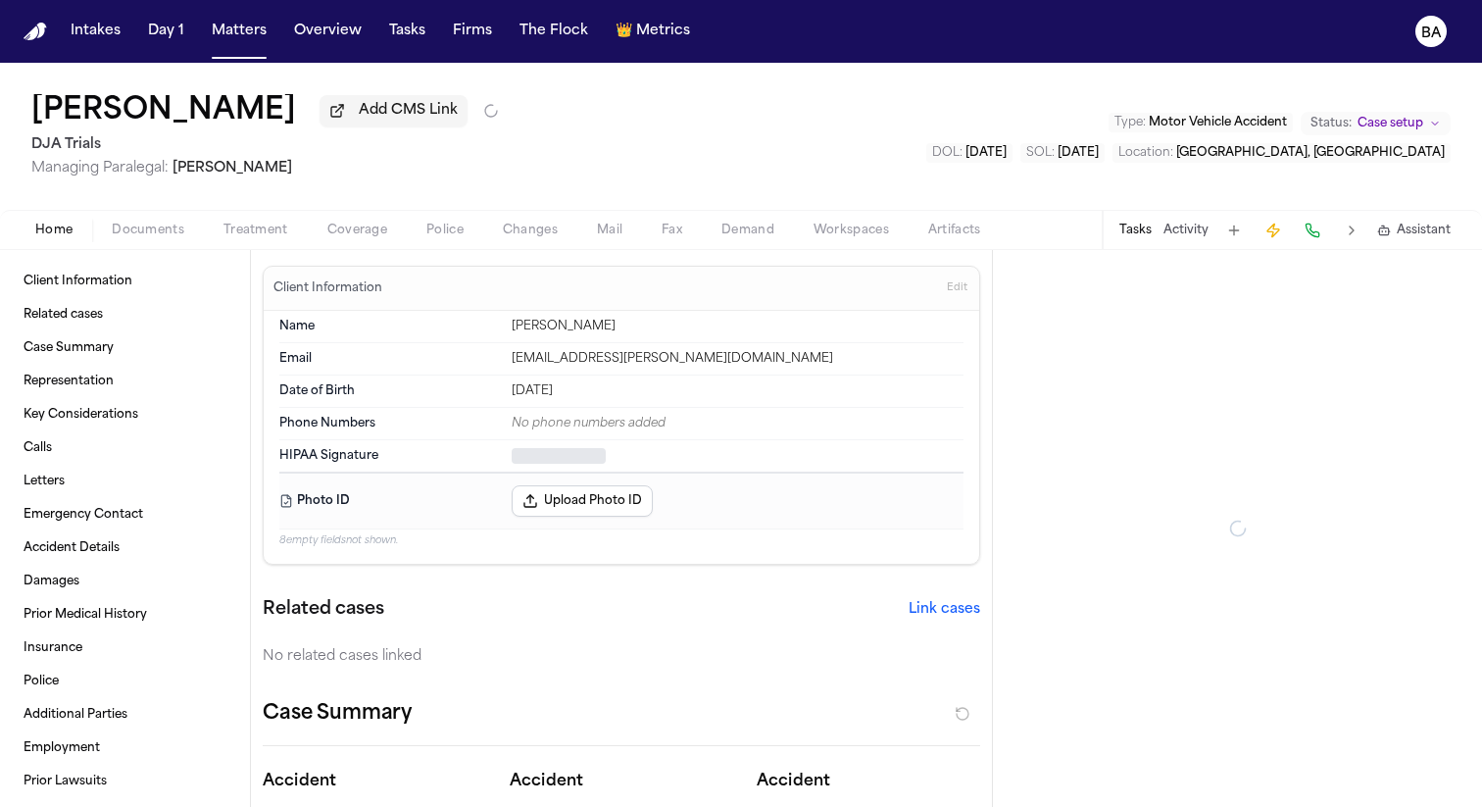
type textarea "*"
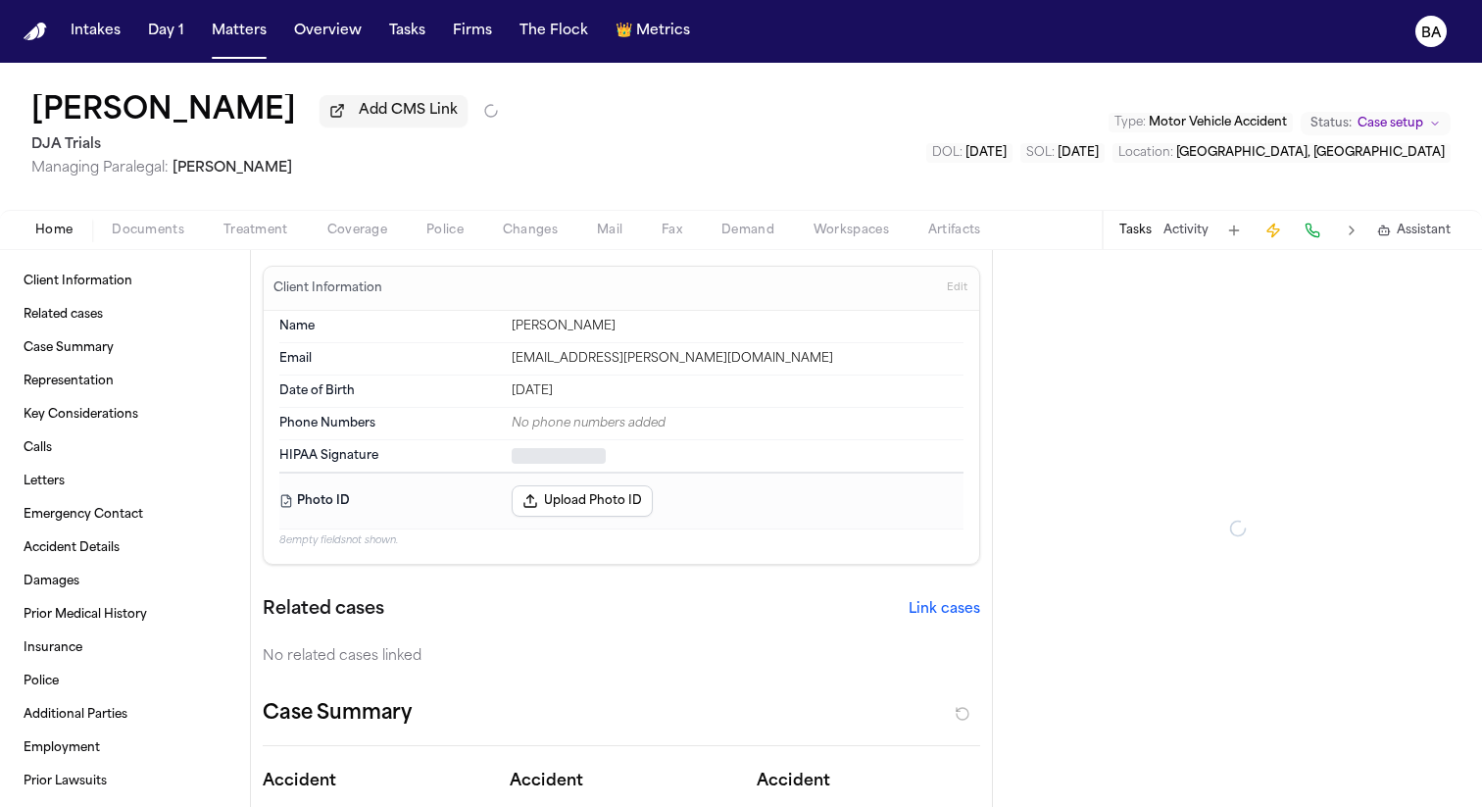
type textarea "*"
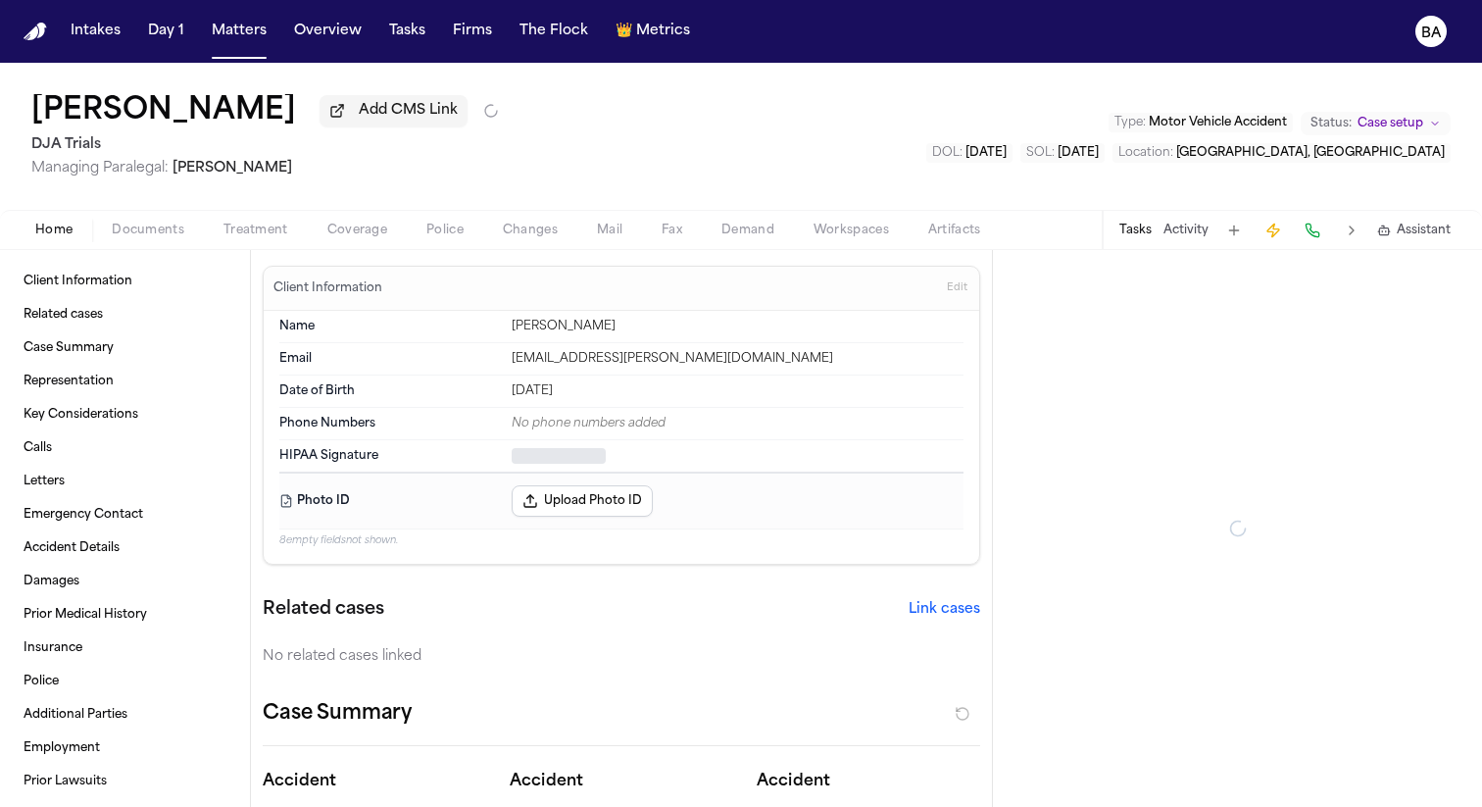
type textarea "*"
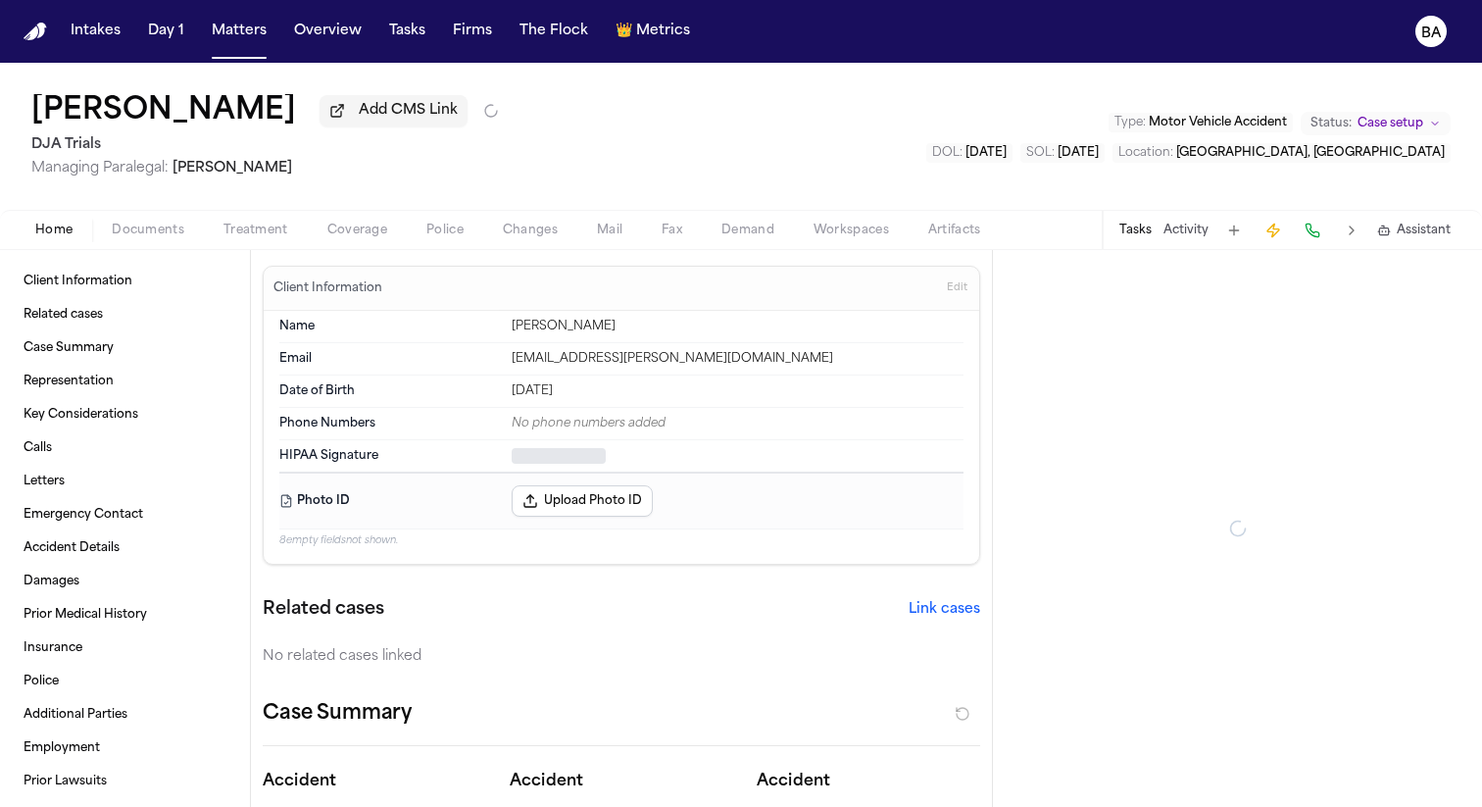
type textarea "*"
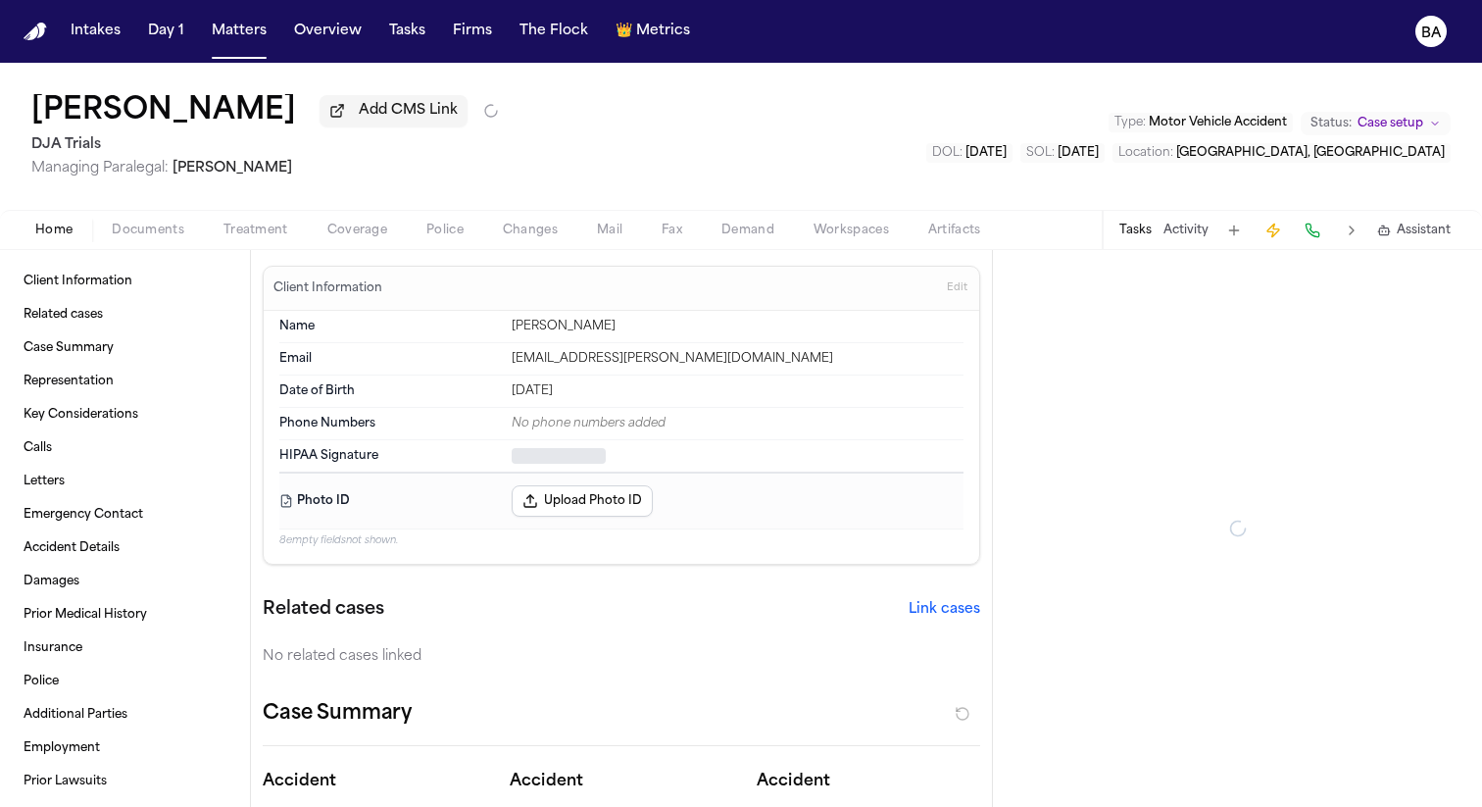
type textarea "*"
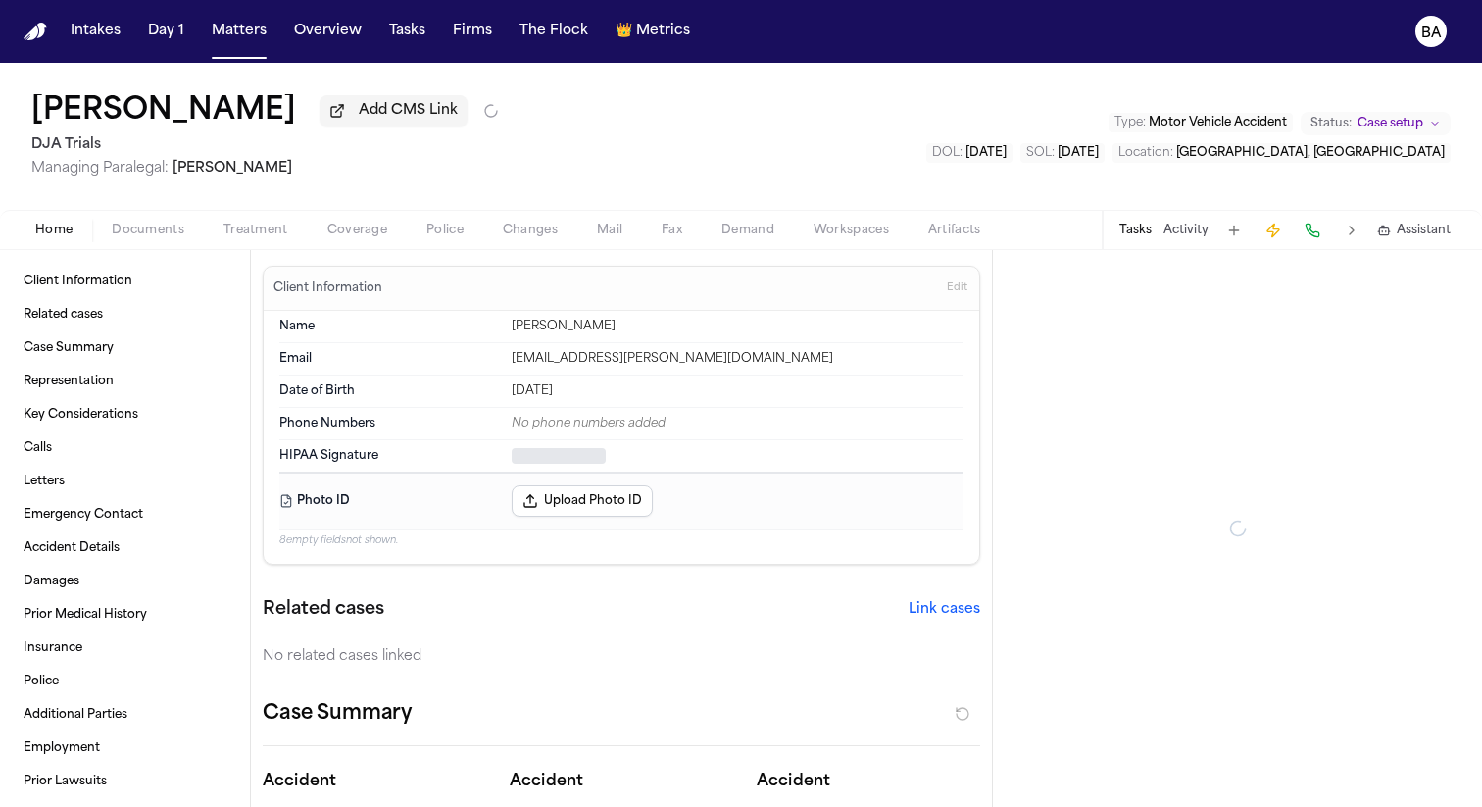
type textarea "*"
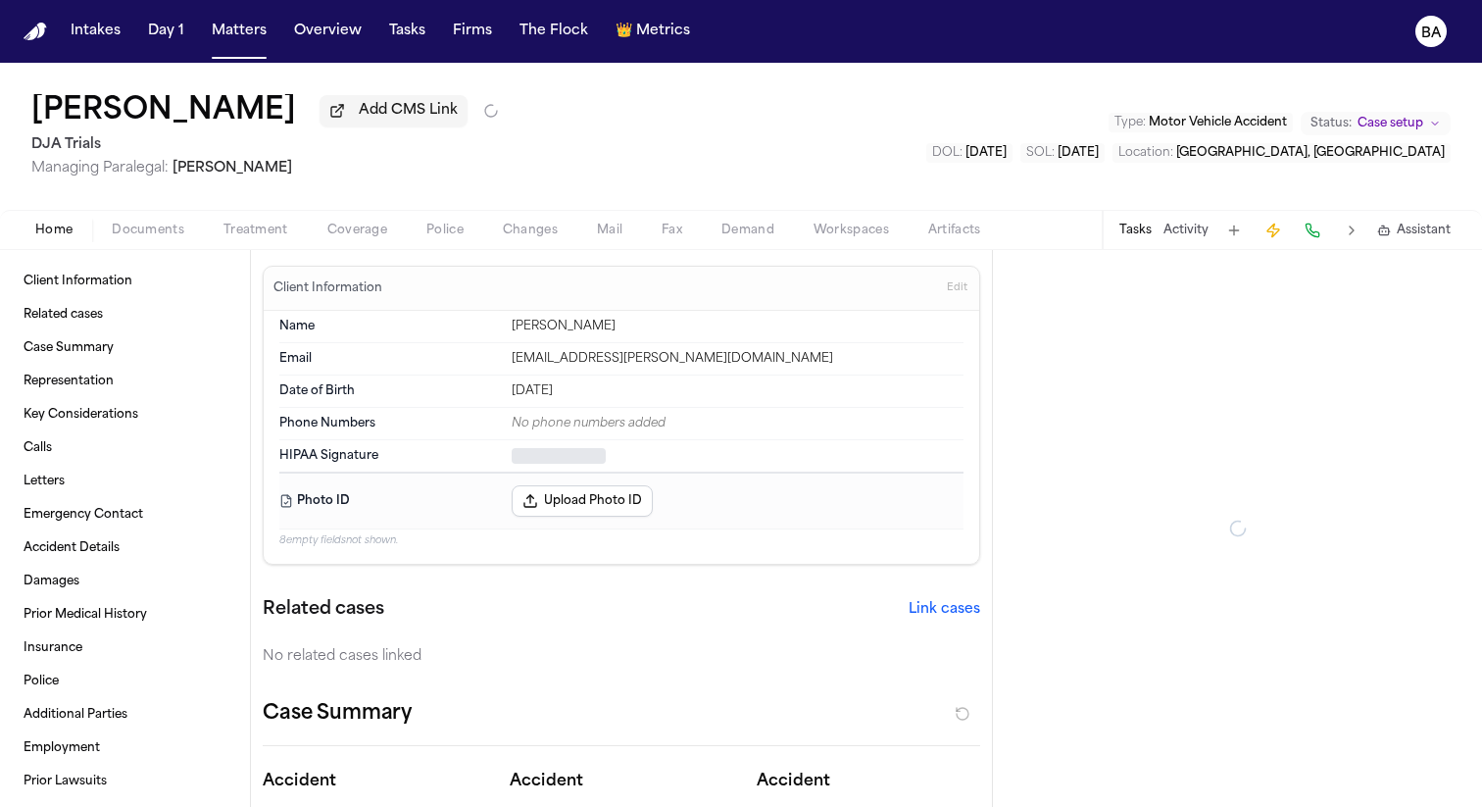
type textarea "*"
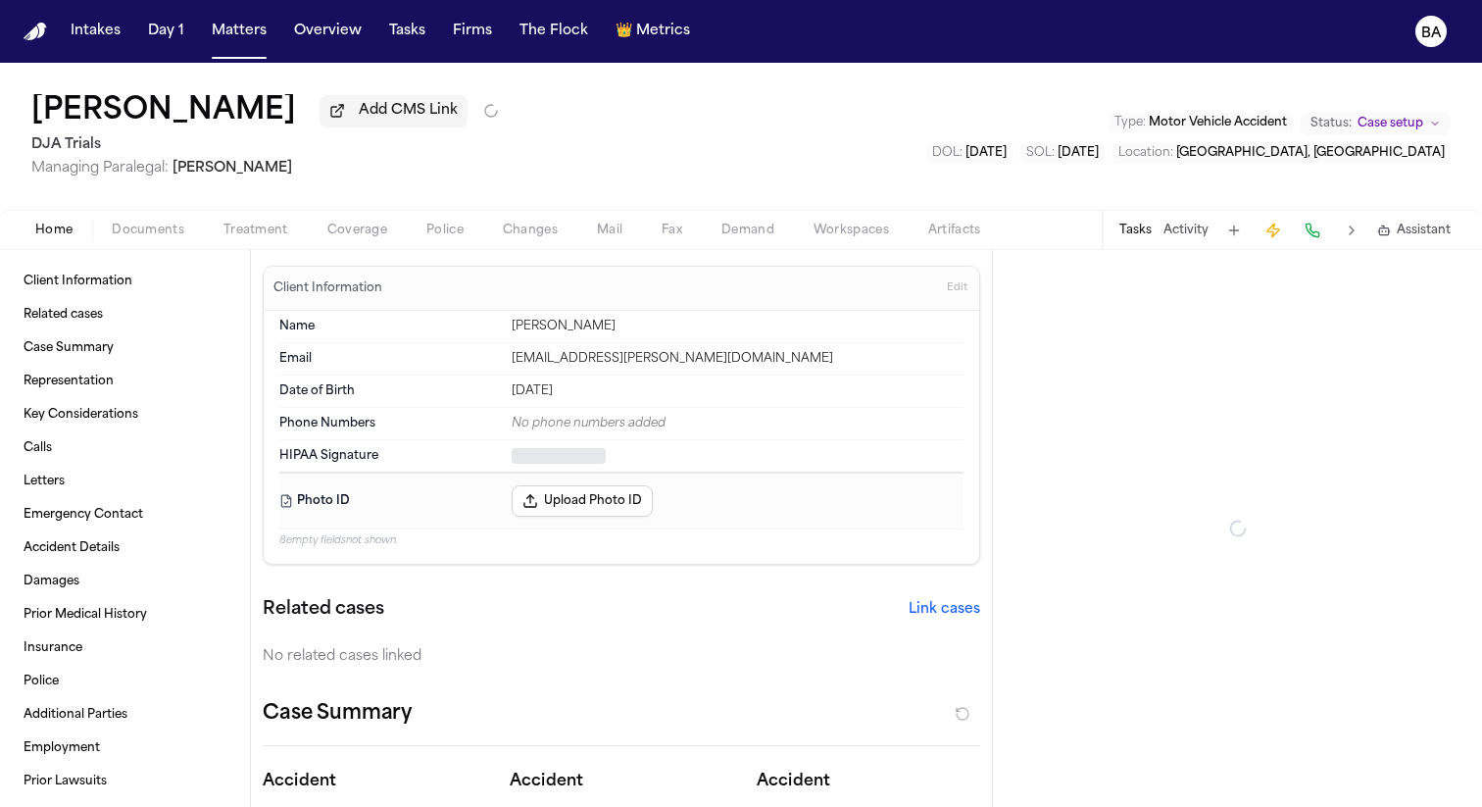
type textarea "*"
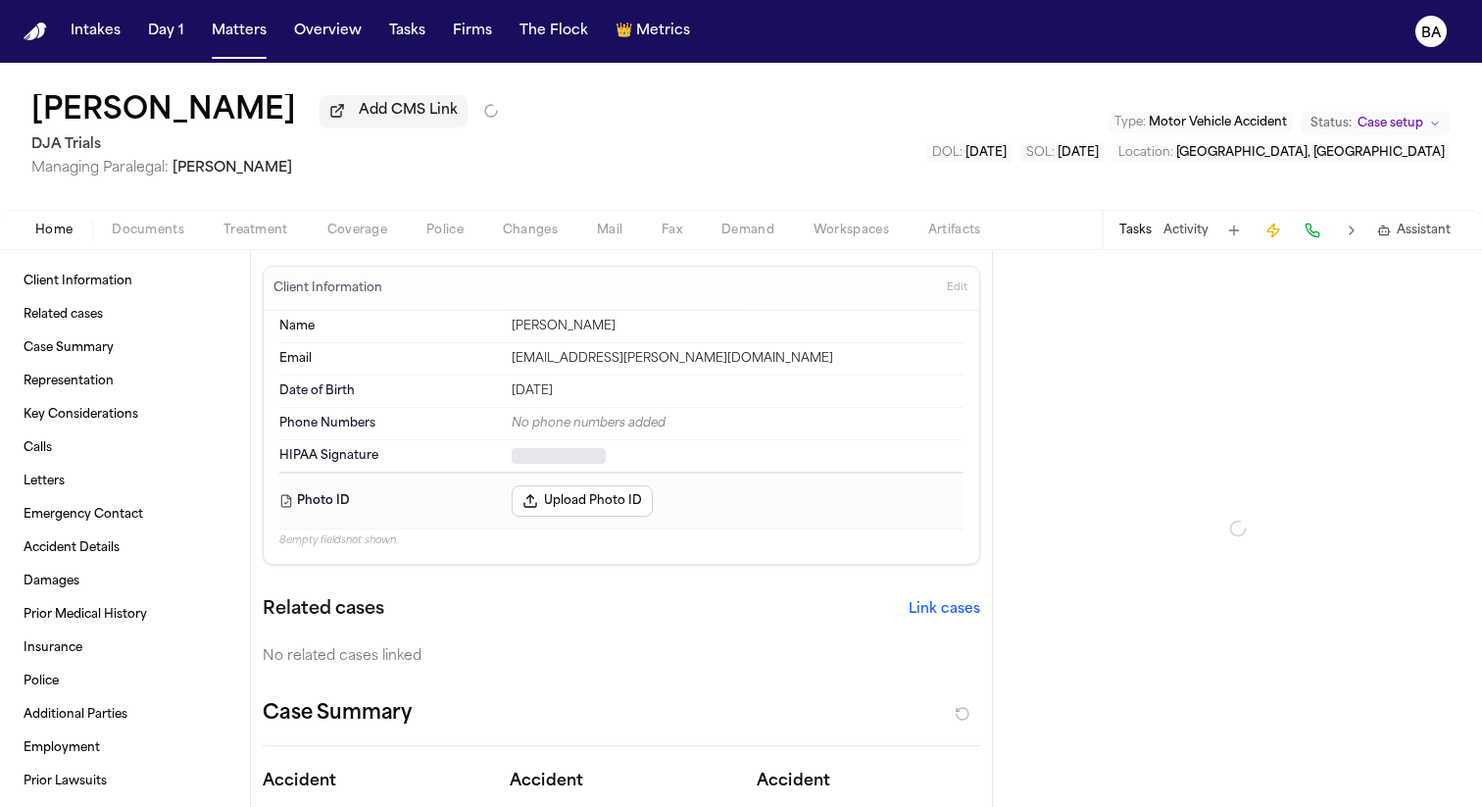
type textarea "*"
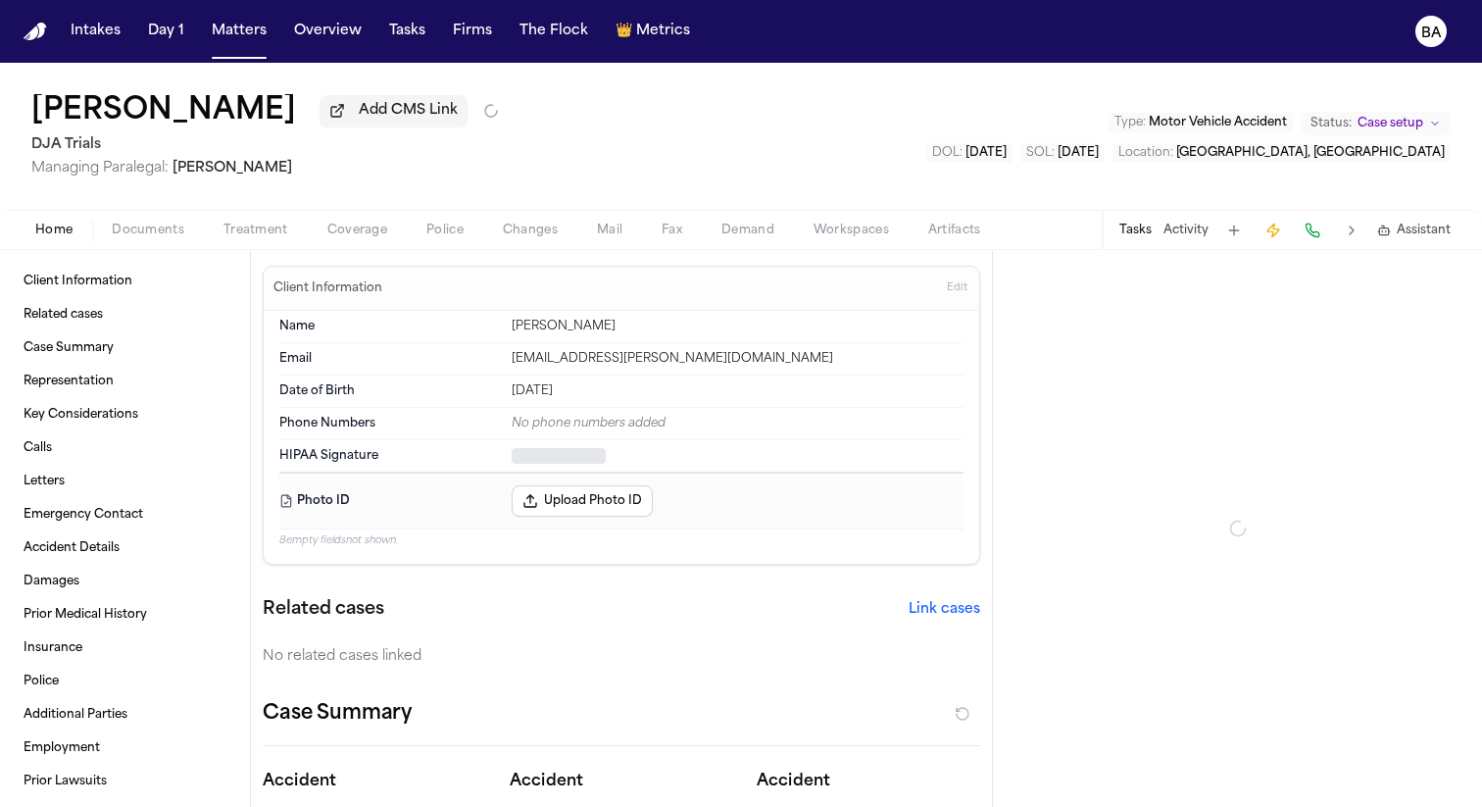
type textarea "*"
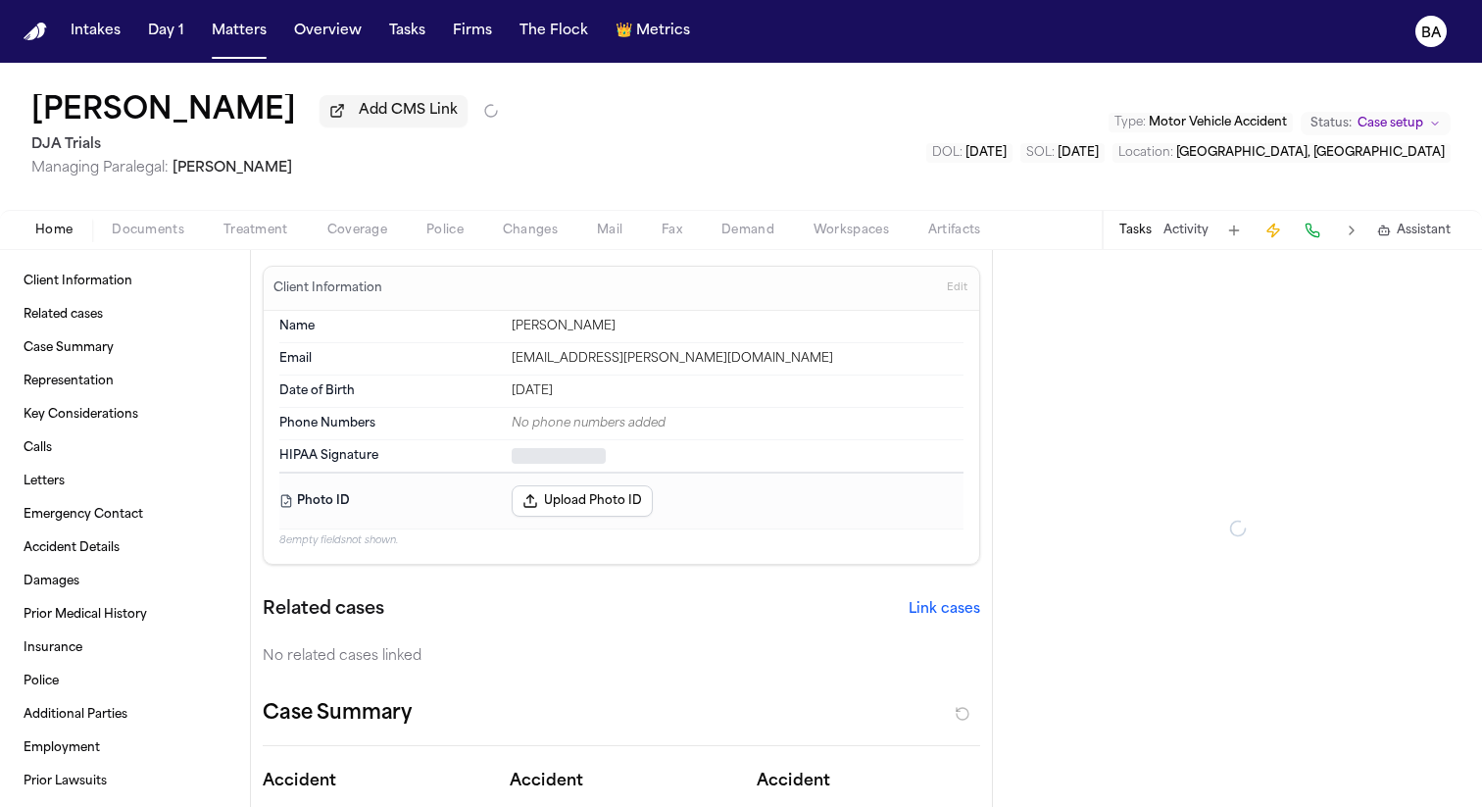
type textarea "*"
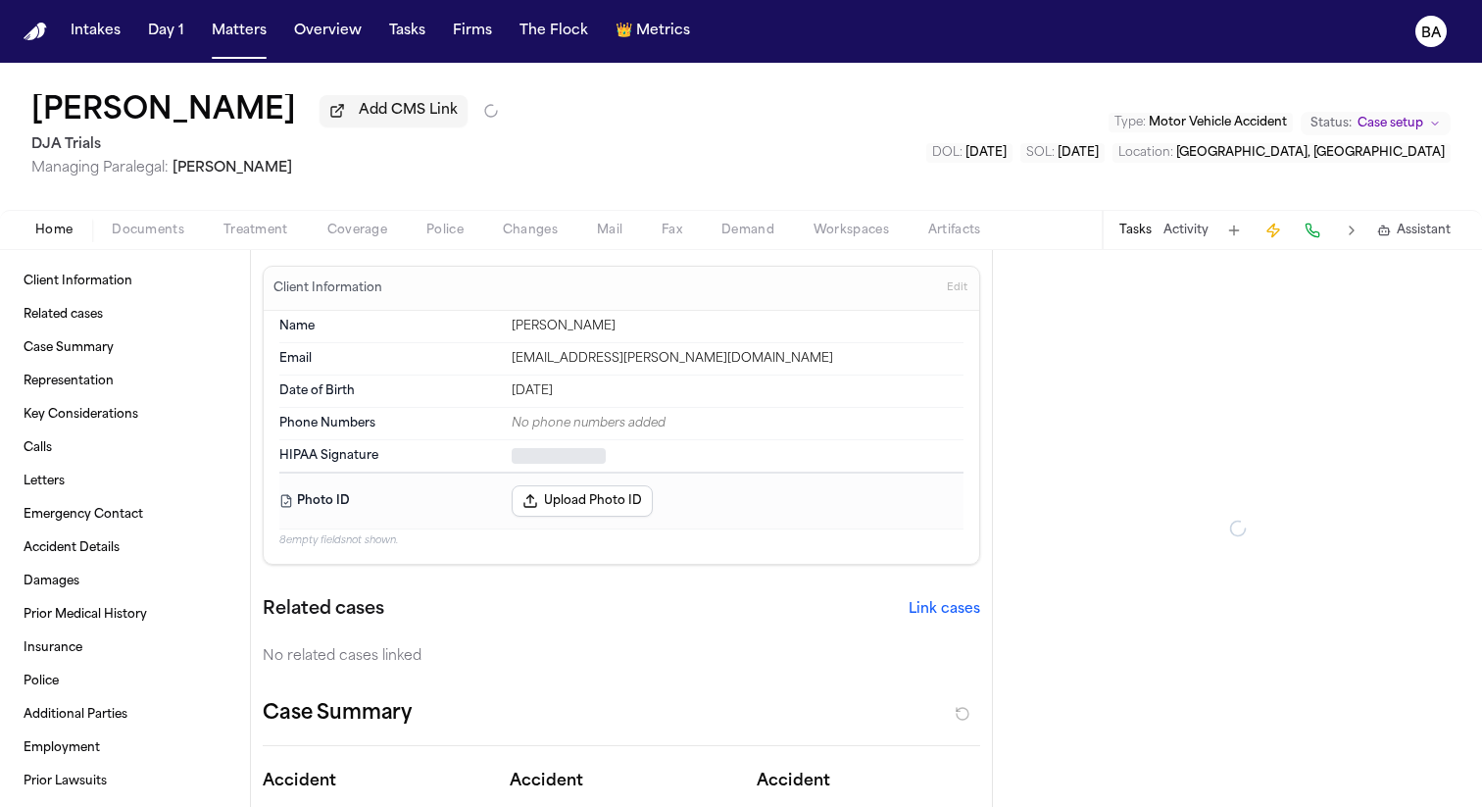
type textarea "*"
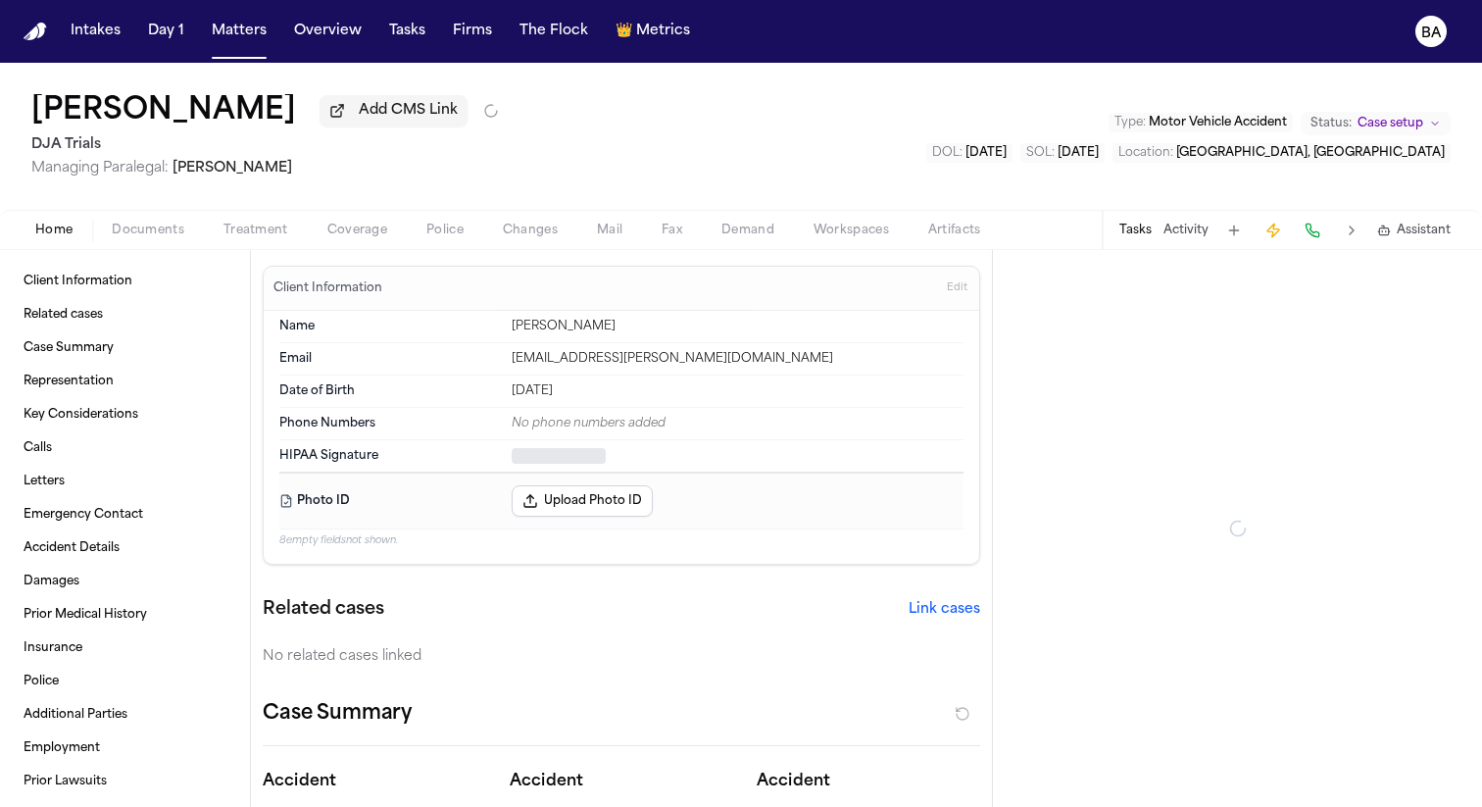
type textarea "*"
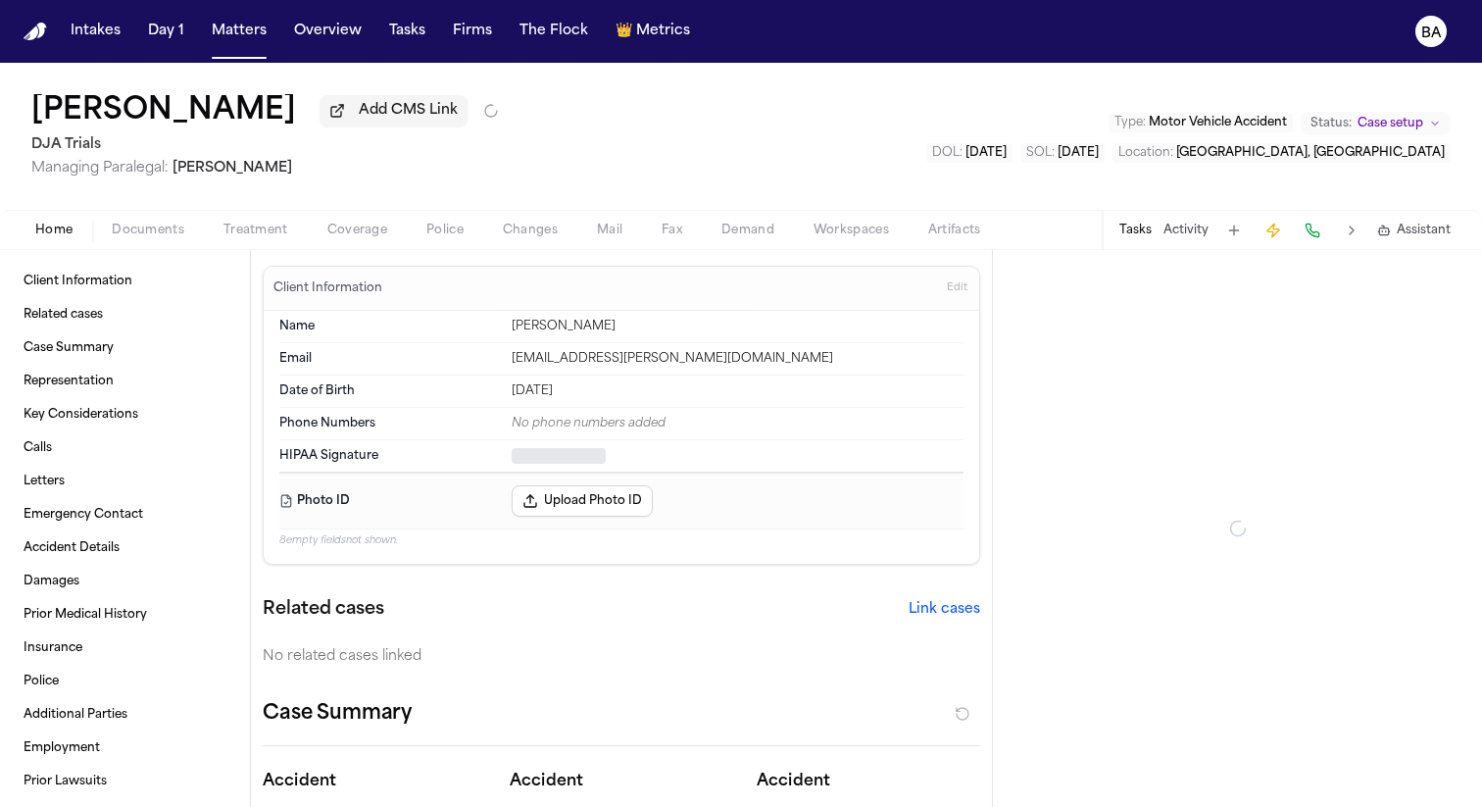
type textarea "*"
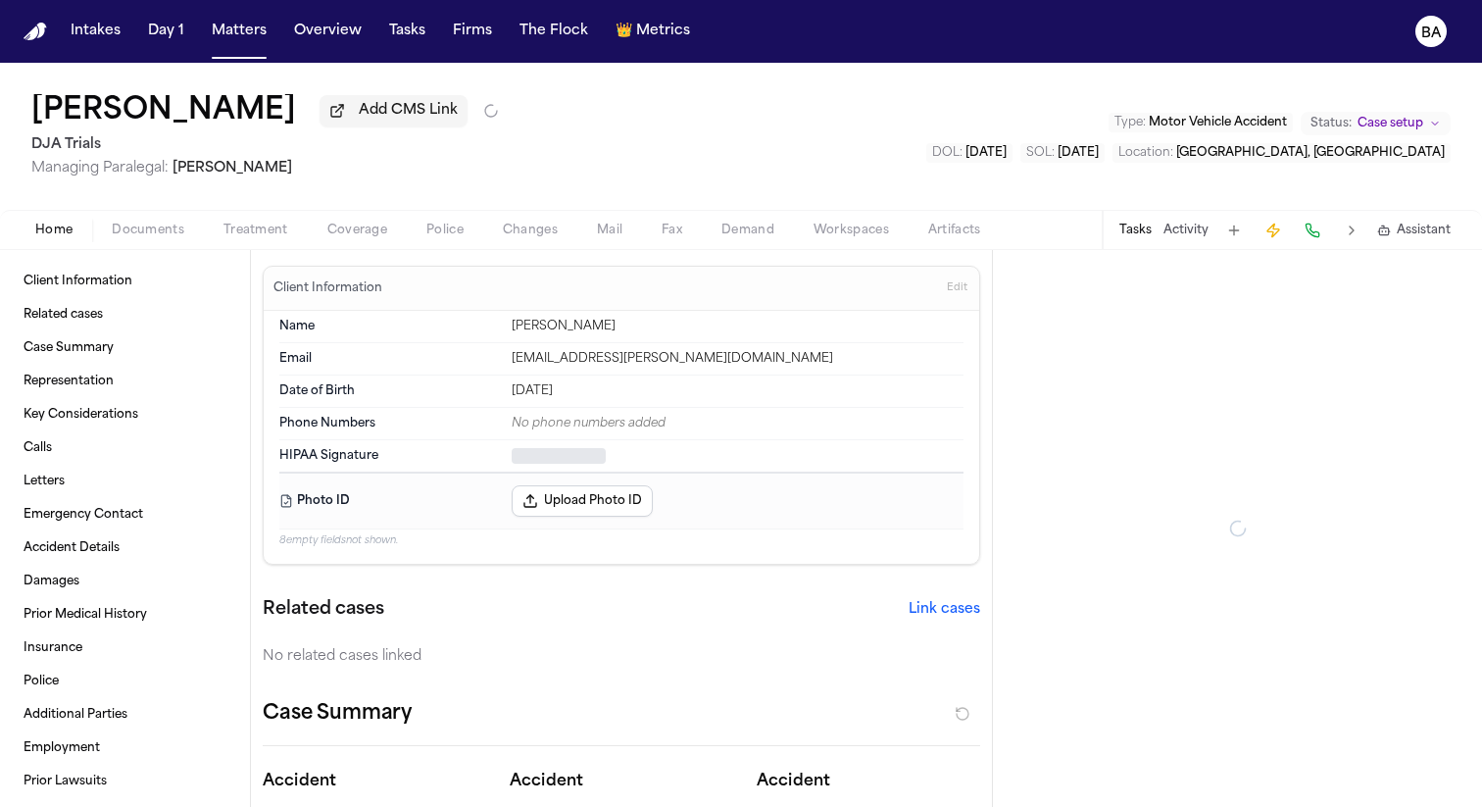
type textarea "*"
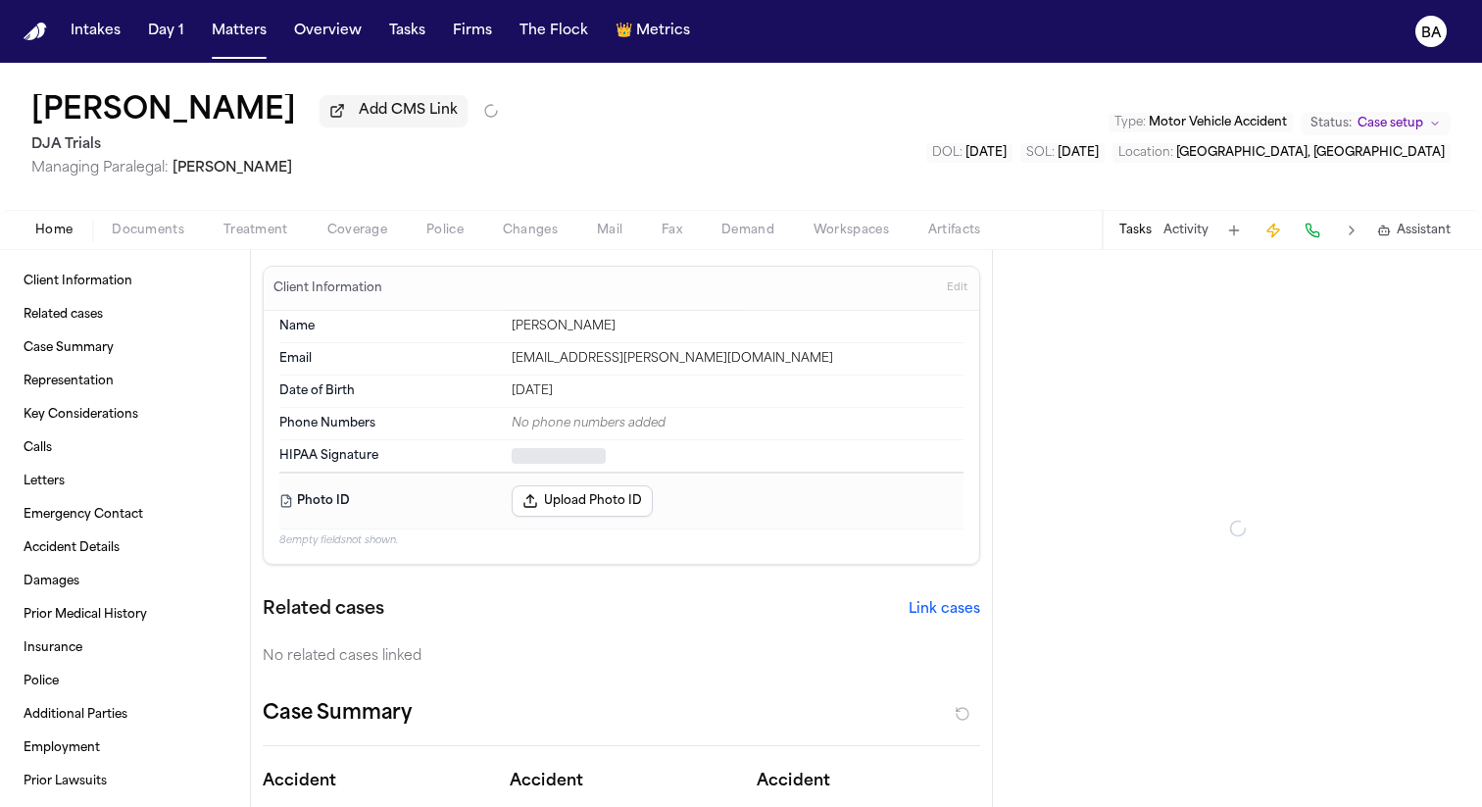
type textarea "*"
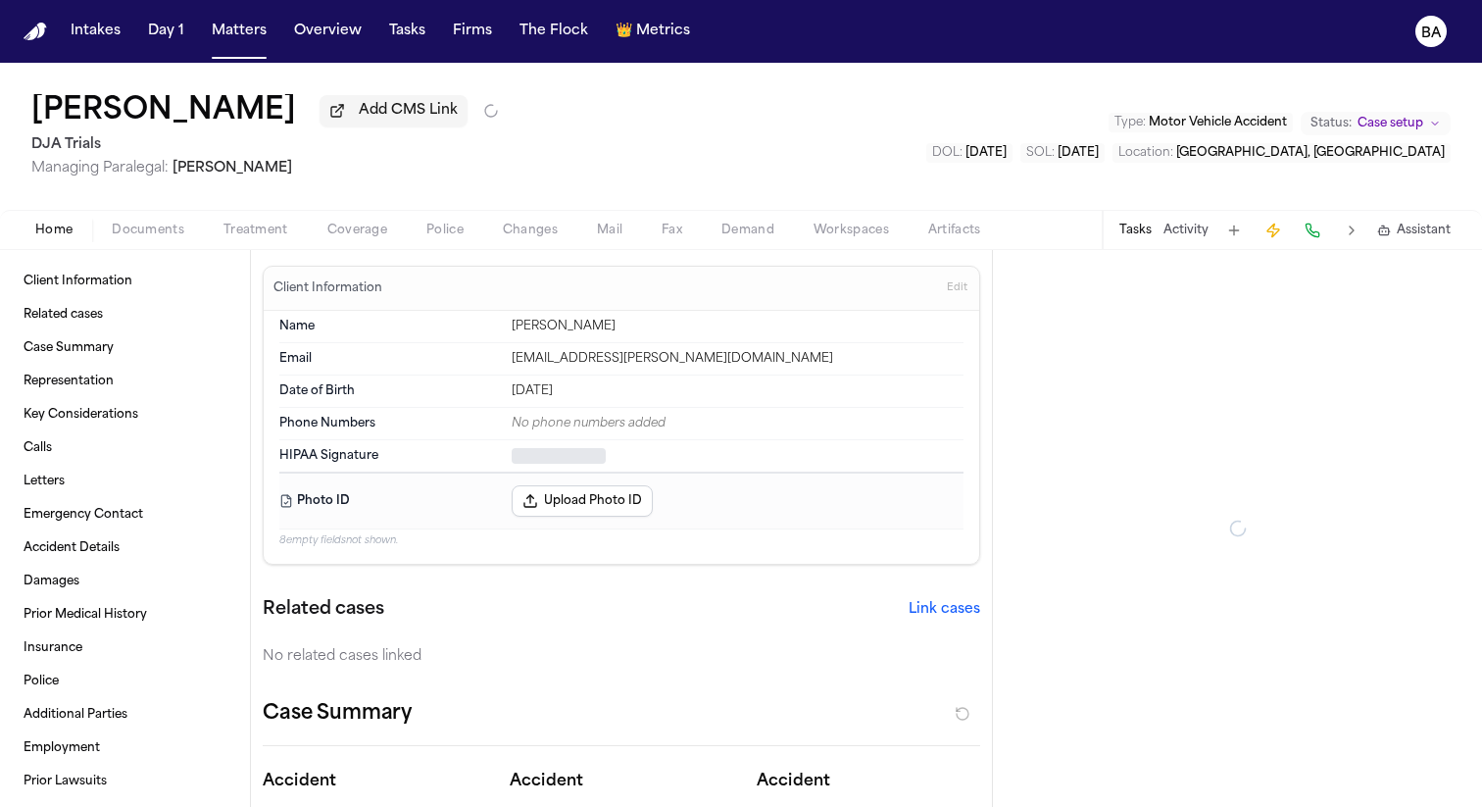
type textarea "*"
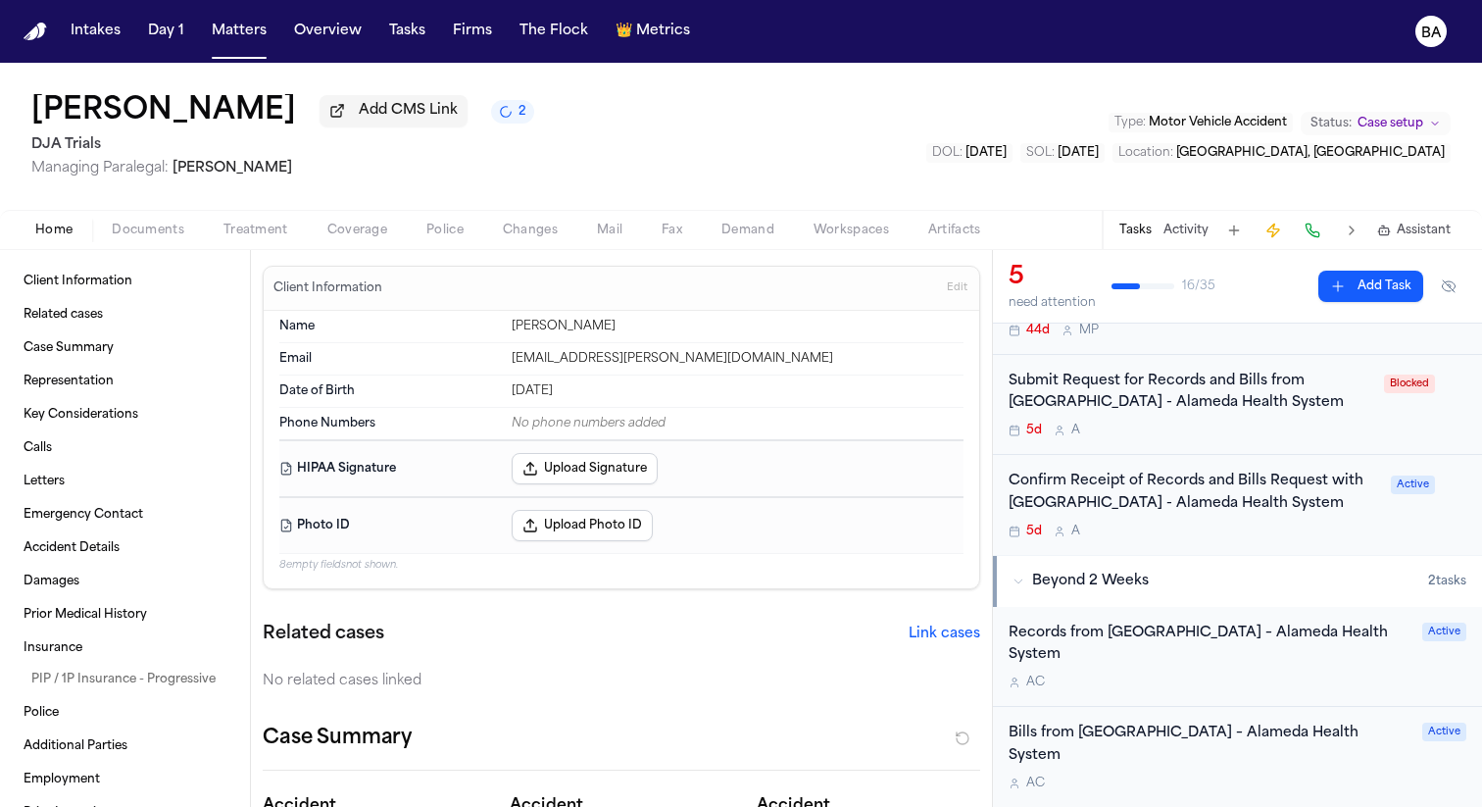
scroll to position [431, 0]
